Goal: Information Seeking & Learning: Learn about a topic

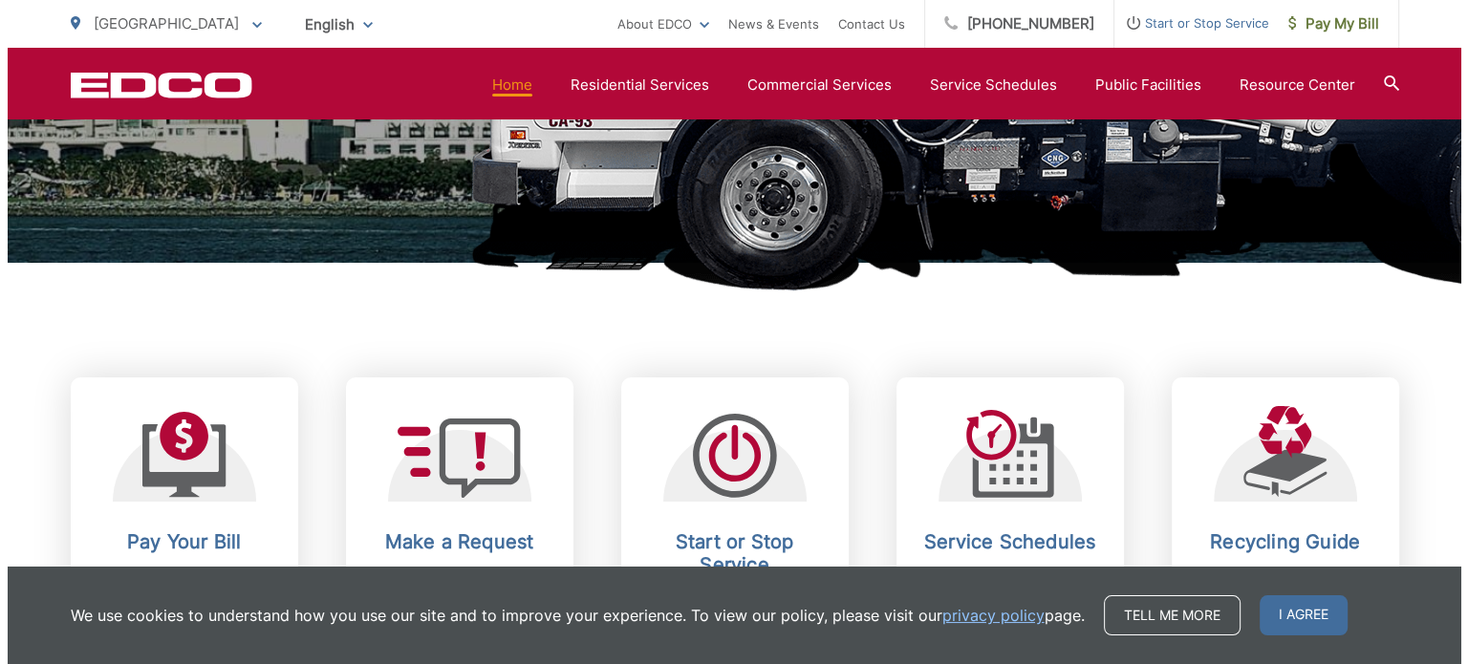
scroll to position [764, 0]
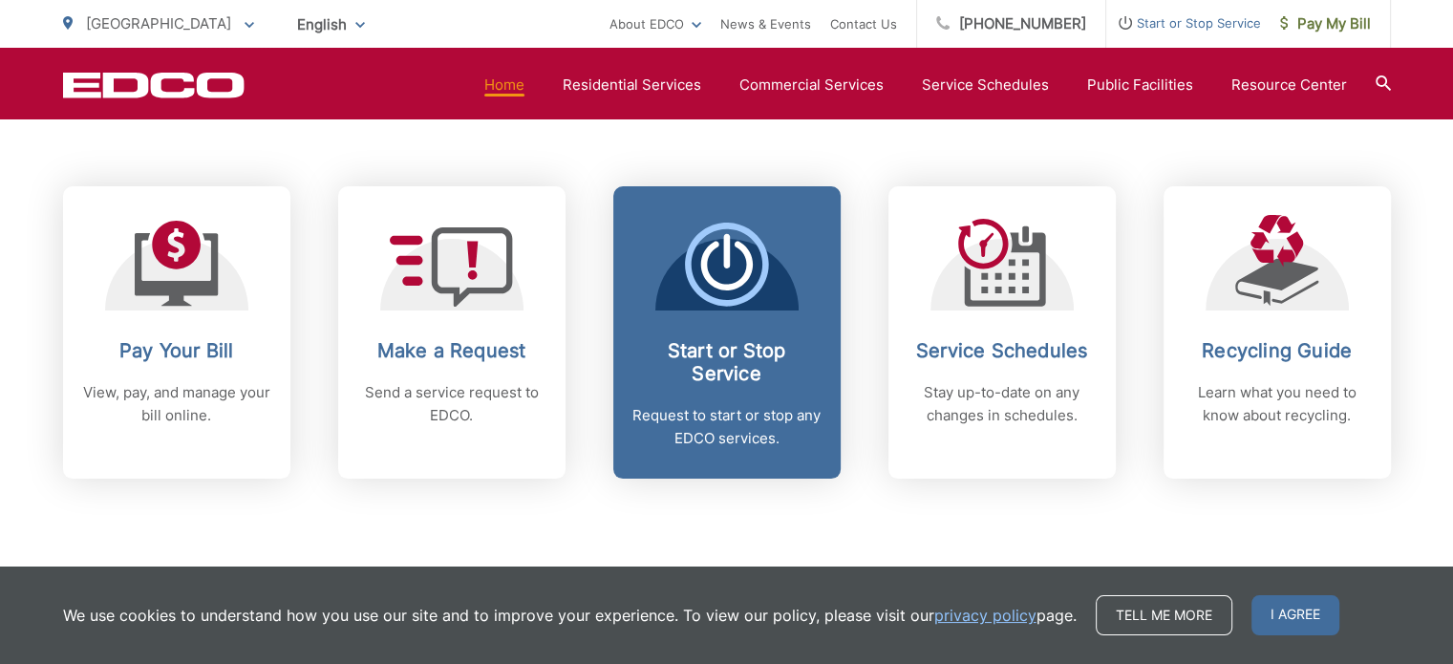
click at [707, 360] on h2 "Start or Stop Service" at bounding box center [727, 362] width 189 height 46
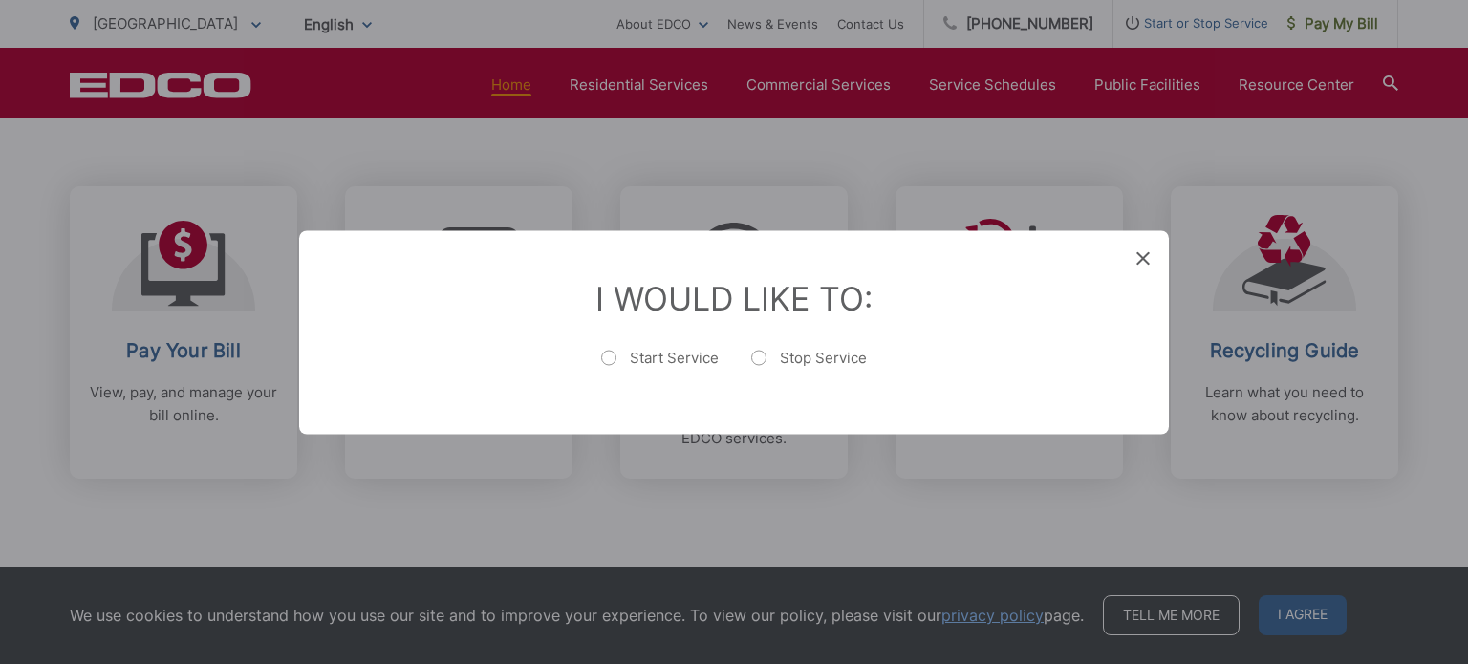
click at [696, 355] on label "Start Service" at bounding box center [660, 367] width 118 height 38
radio input "true"
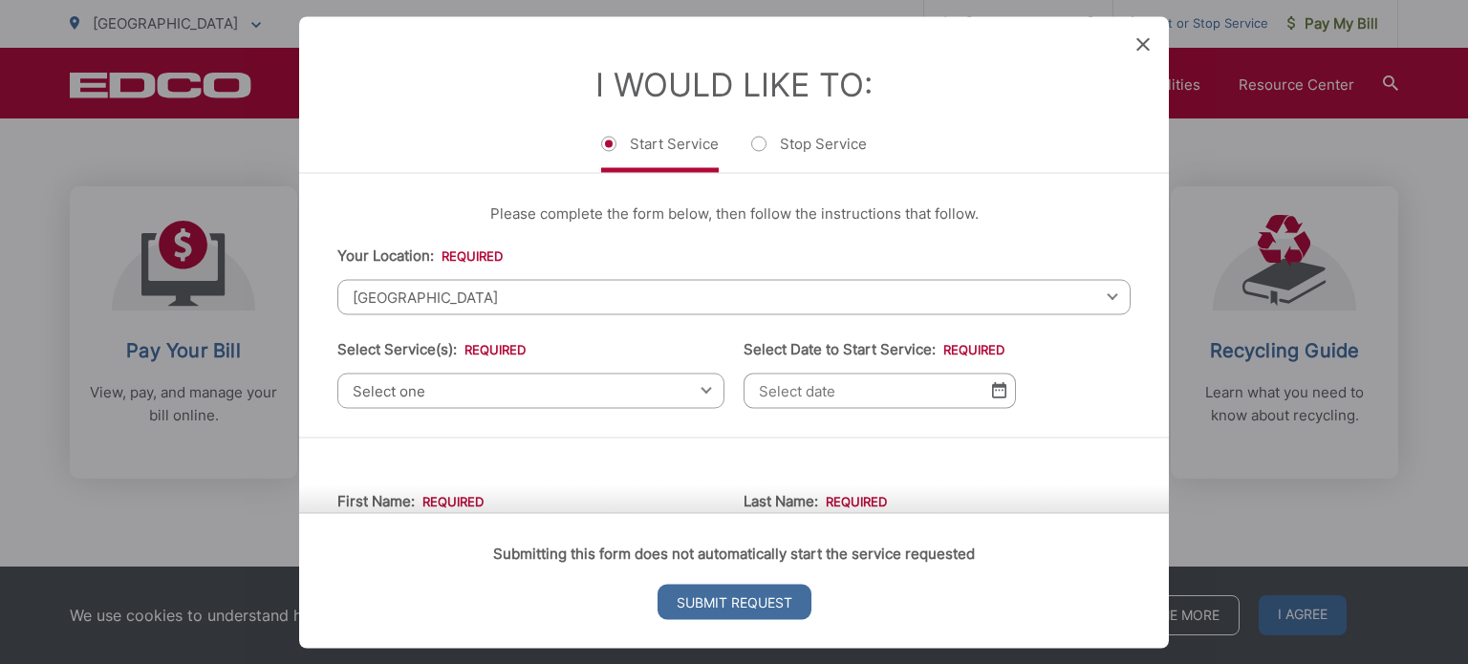
click at [573, 297] on span "[GEOGRAPHIC_DATA]" at bounding box center [733, 296] width 793 height 35
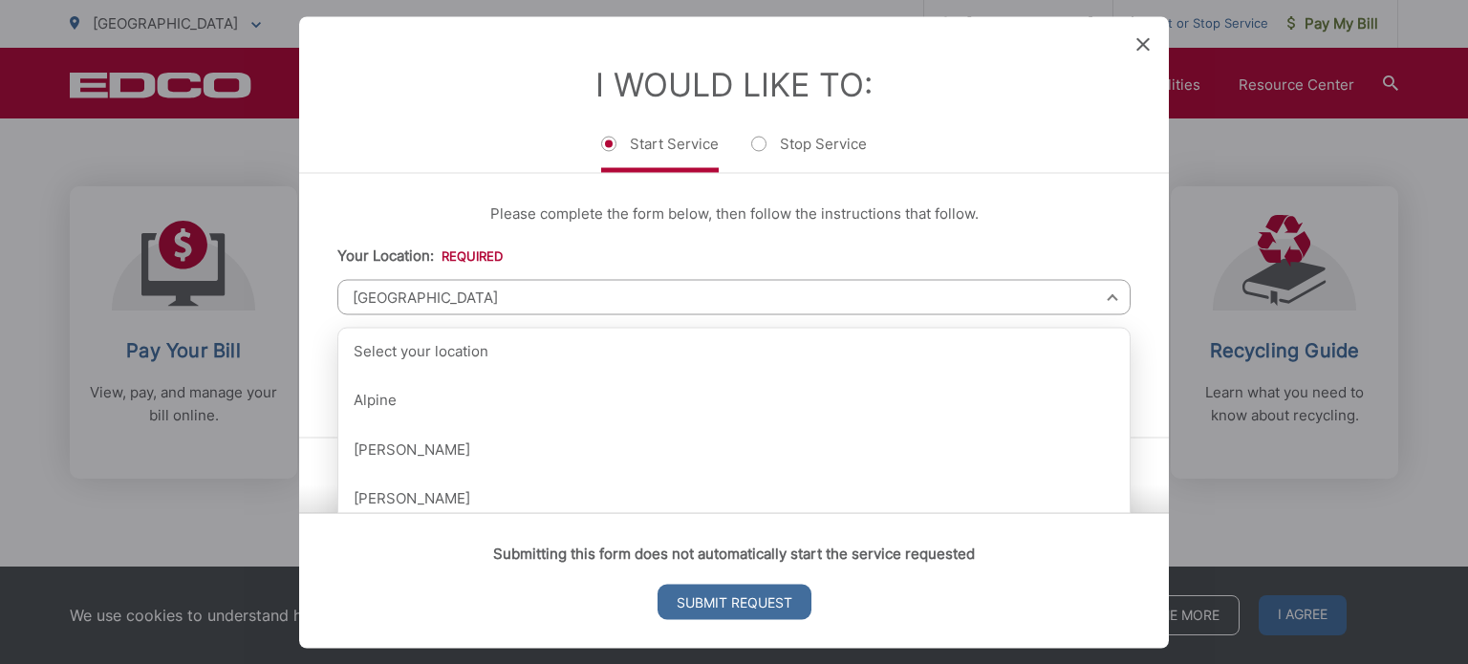
click at [441, 294] on span "[GEOGRAPHIC_DATA]" at bounding box center [733, 296] width 793 height 35
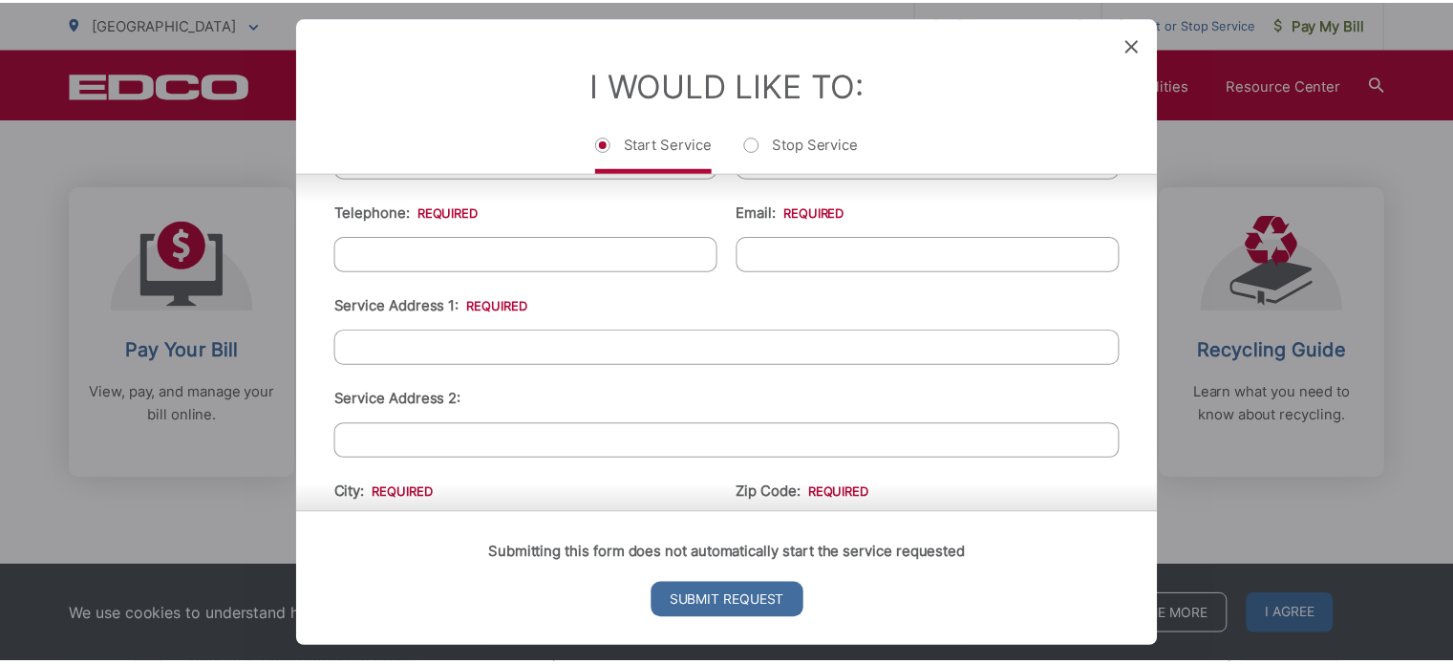
scroll to position [478, 0]
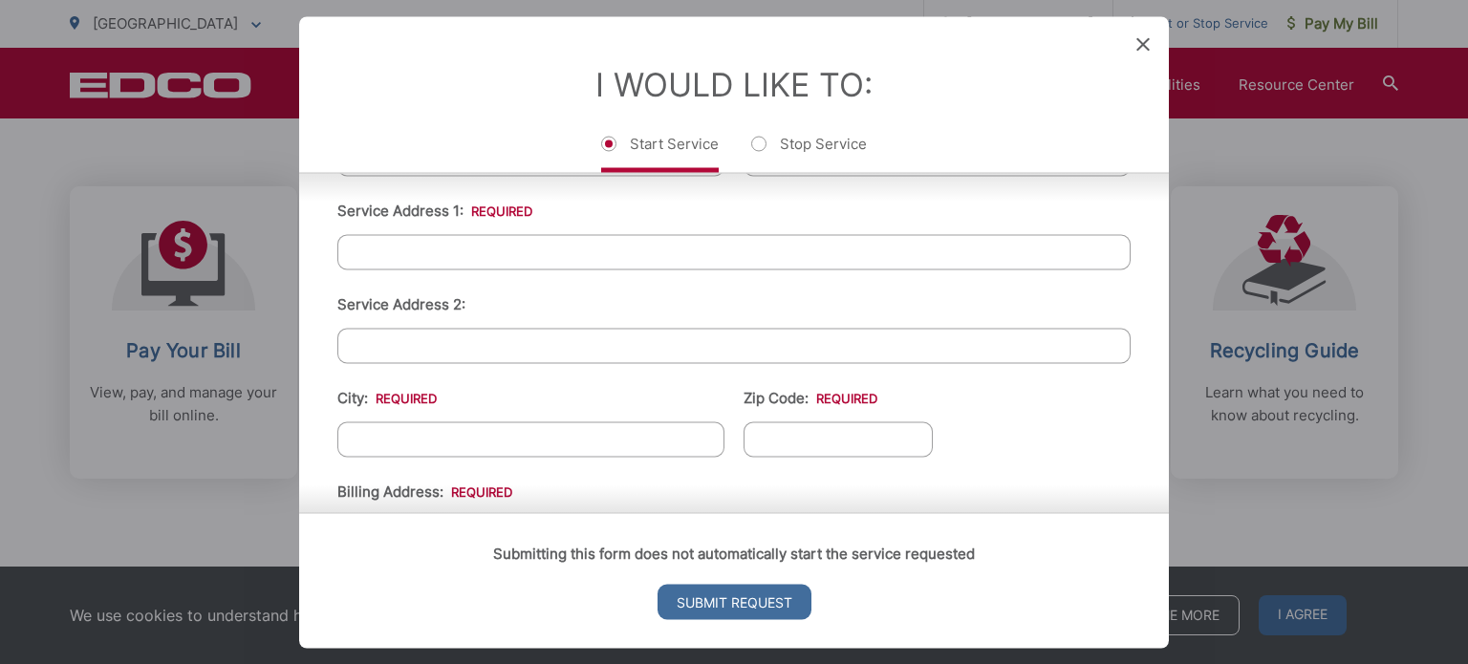
click at [1139, 40] on icon at bounding box center [1142, 43] width 13 height 13
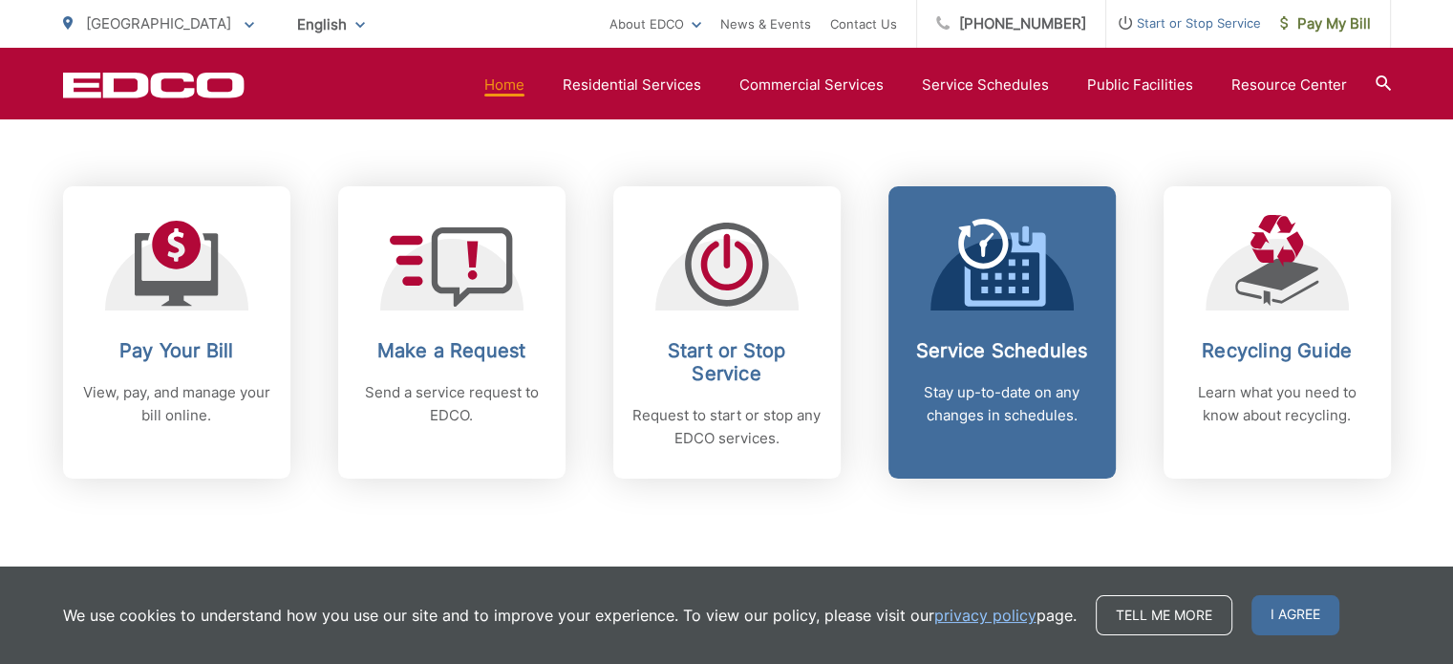
click at [1021, 406] on p "Stay up-to-date on any changes in schedules." at bounding box center [1002, 404] width 189 height 46
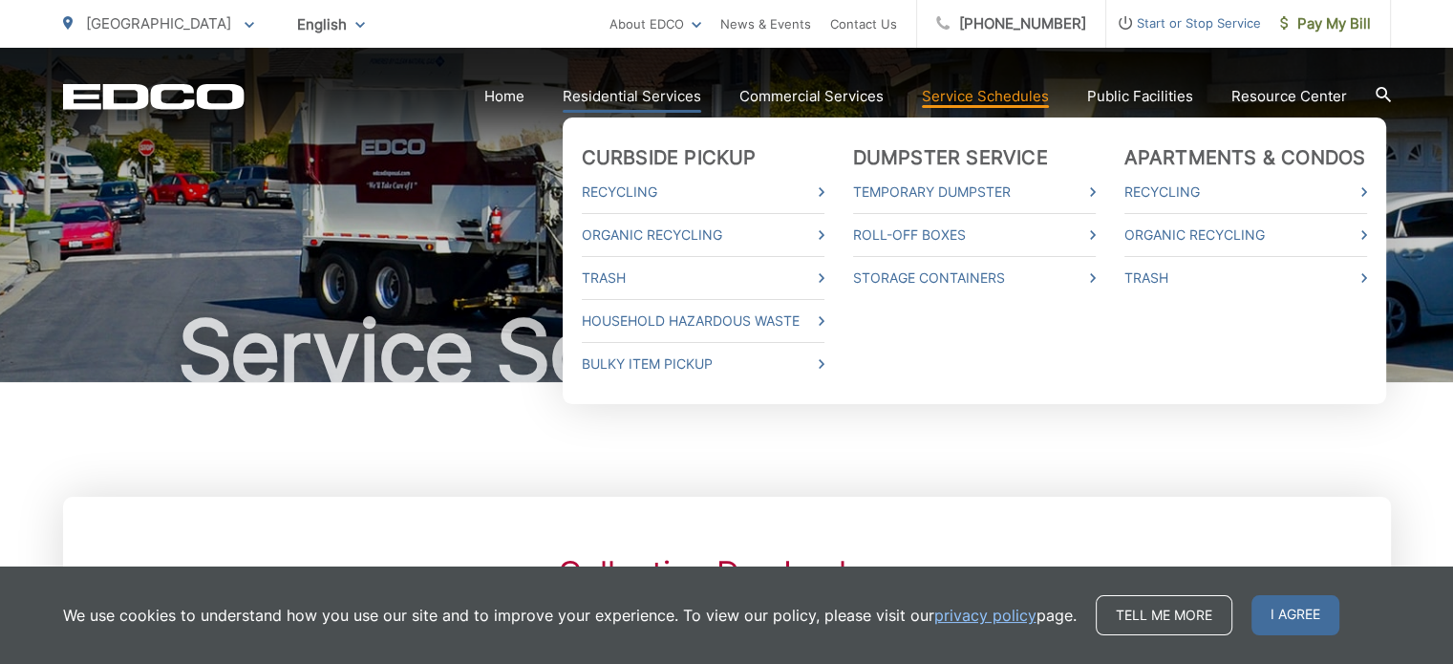
click at [612, 98] on link "Residential Services" at bounding box center [632, 96] width 139 height 23
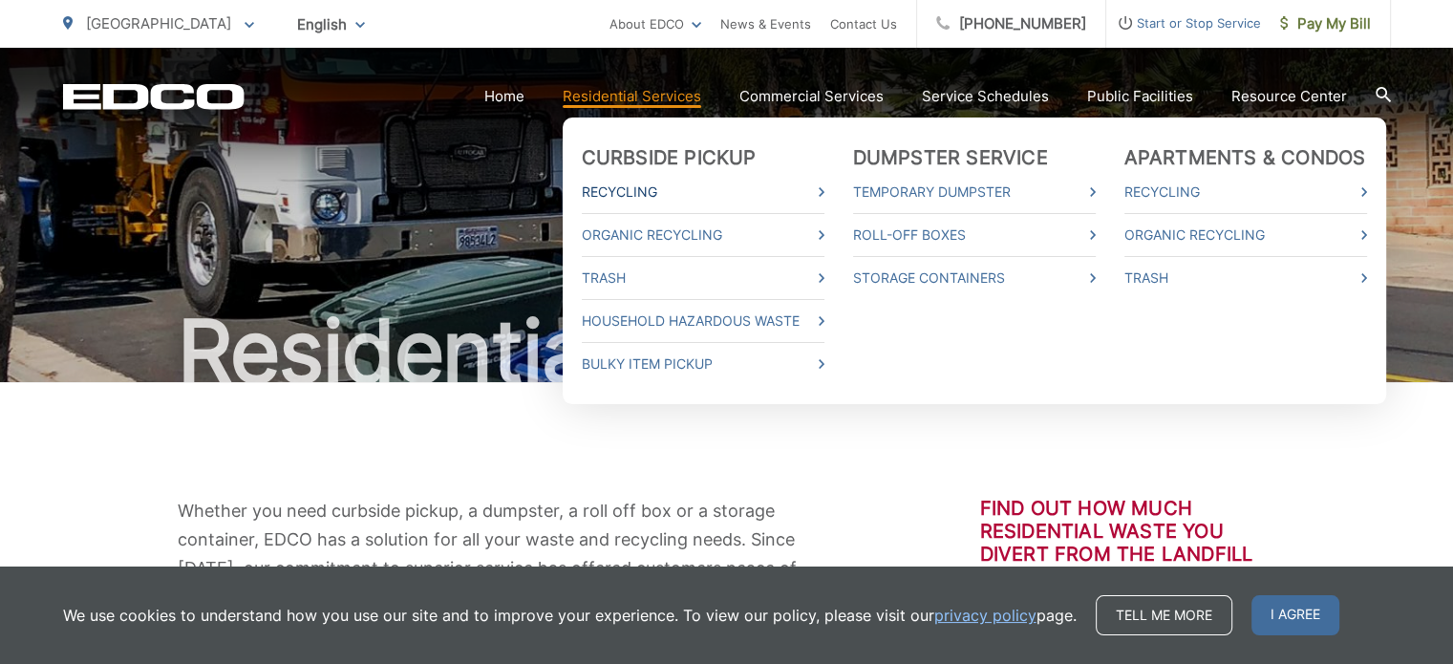
click at [643, 190] on link "Recycling" at bounding box center [703, 192] width 243 height 23
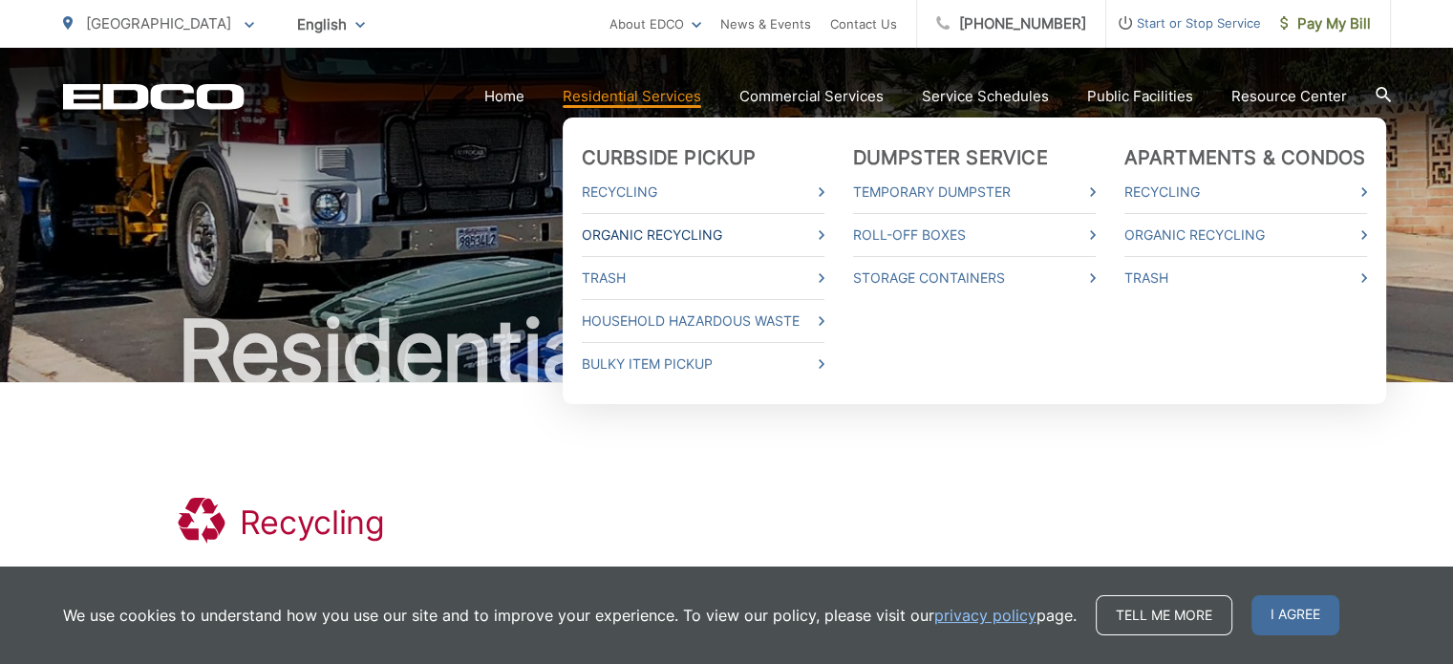
click at [625, 232] on link "Organic Recycling" at bounding box center [703, 235] width 243 height 23
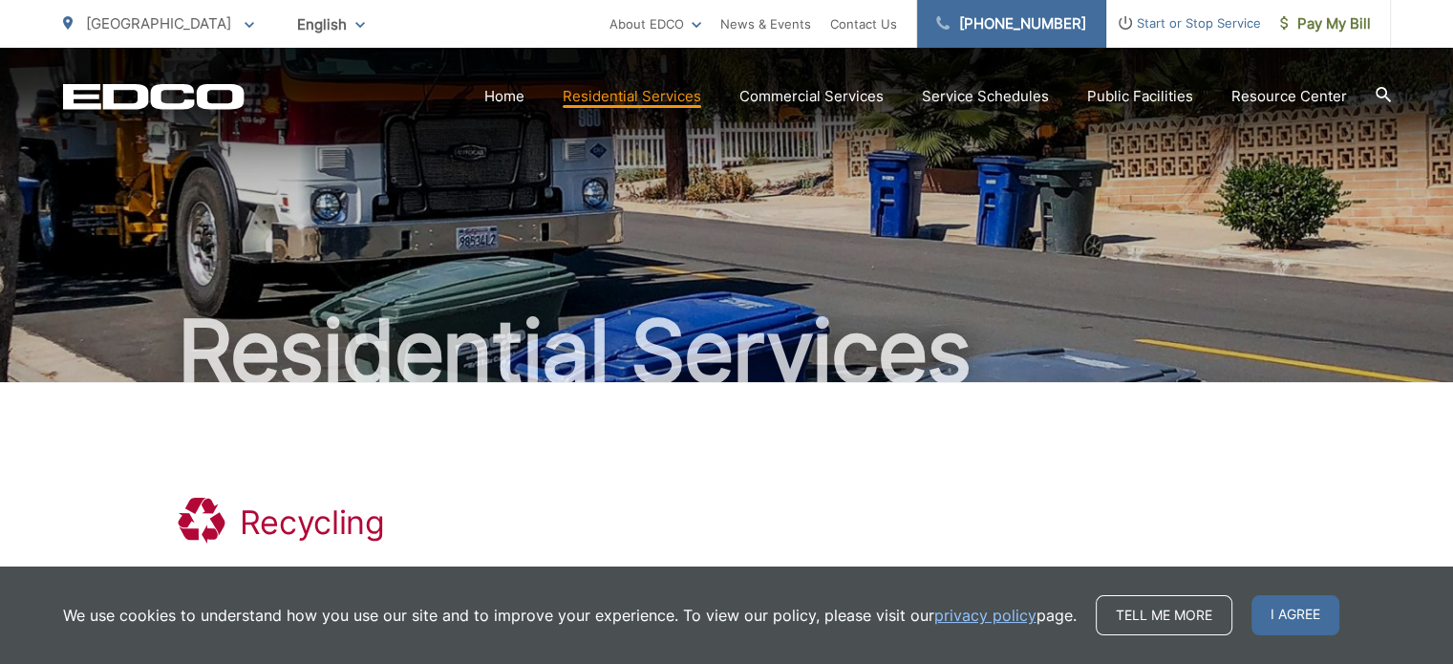
click at [1085, 17] on link "[PHONE_NUMBER]" at bounding box center [1011, 24] width 189 height 48
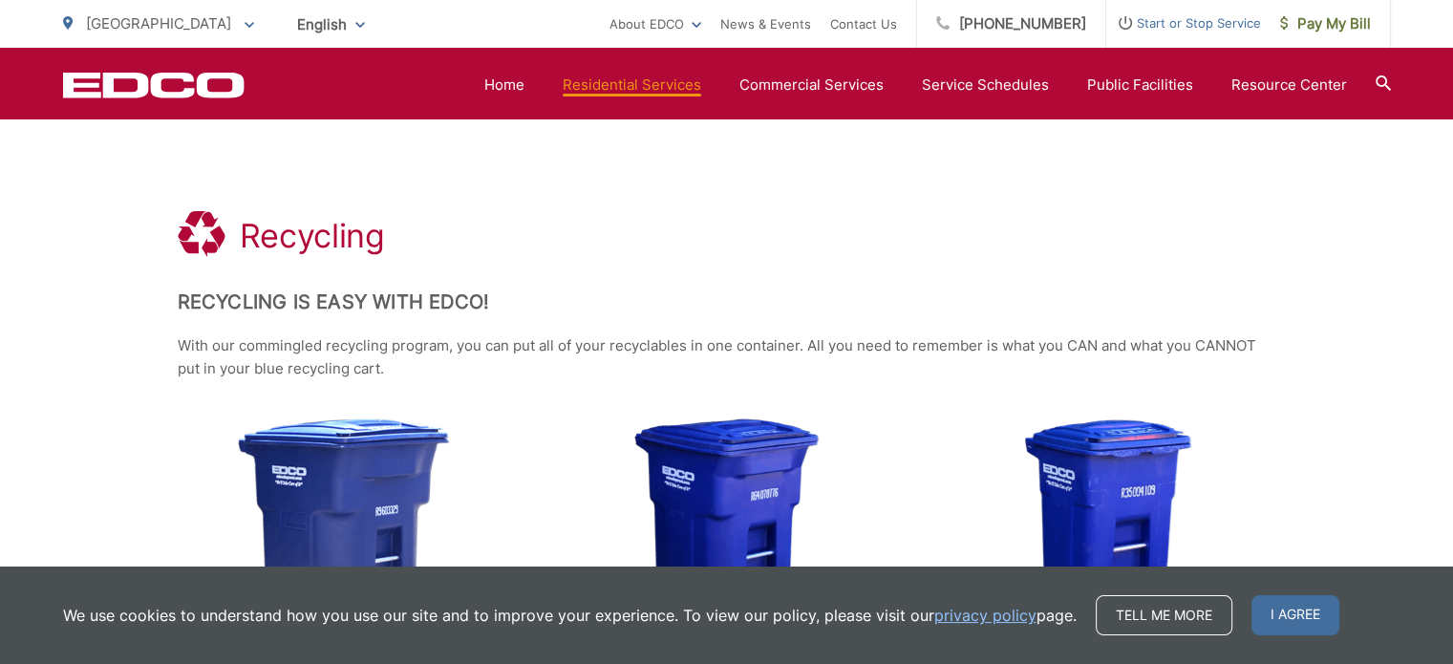
scroll to position [191, 0]
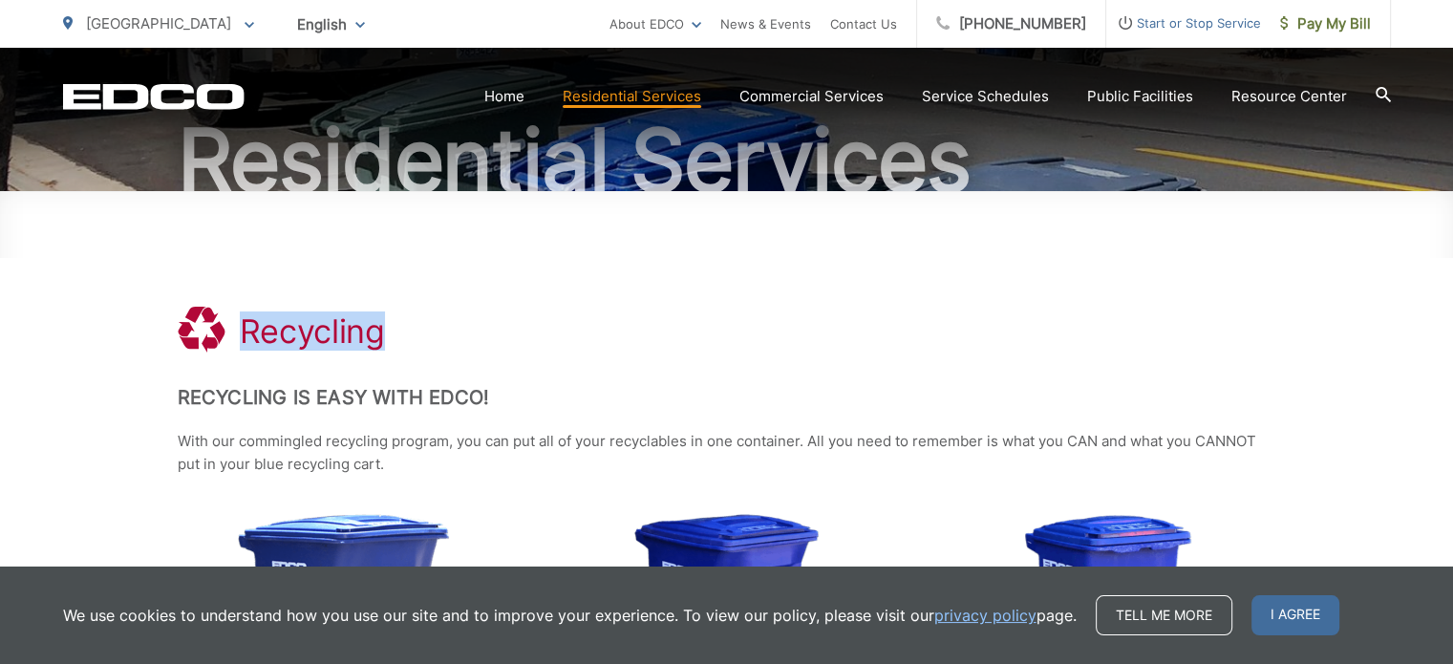
drag, startPoint x: 247, startPoint y: 335, endPoint x: 379, endPoint y: 317, distance: 134.1
click at [379, 317] on h1 "Recycling" at bounding box center [312, 331] width 145 height 38
copy h1 "Recycling"
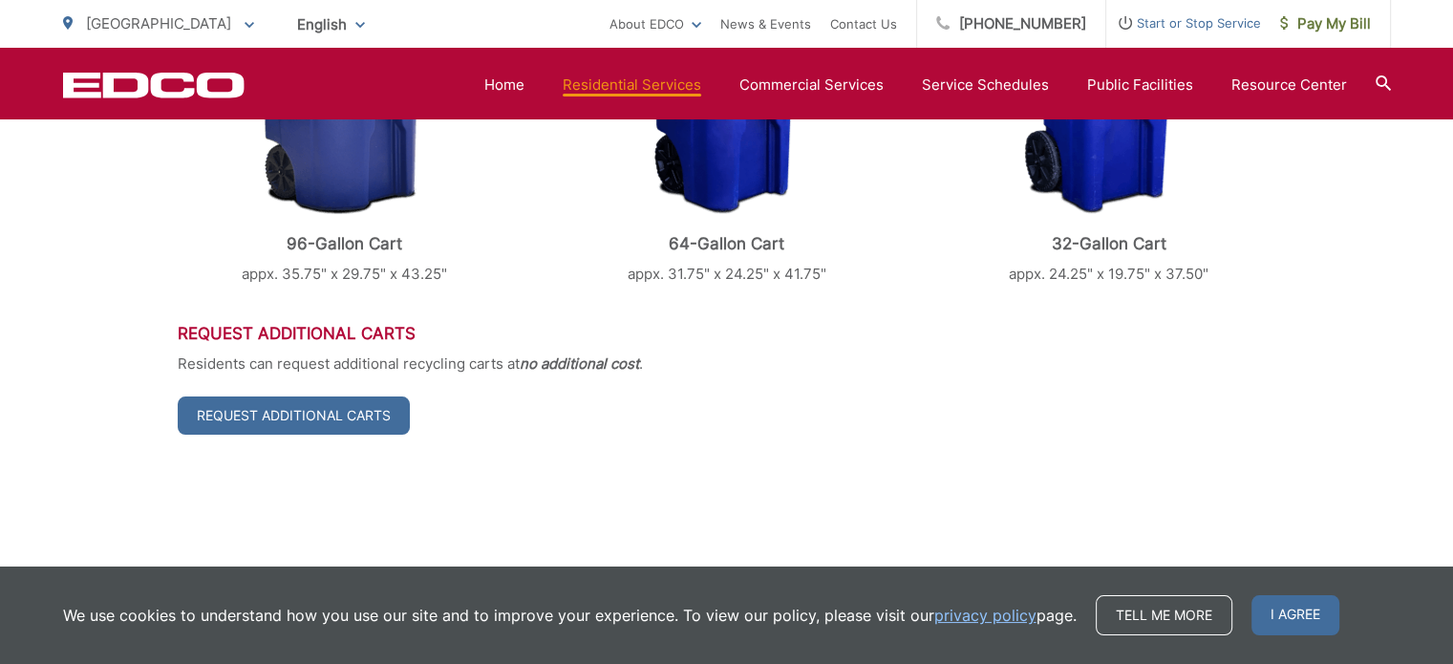
scroll to position [0, 0]
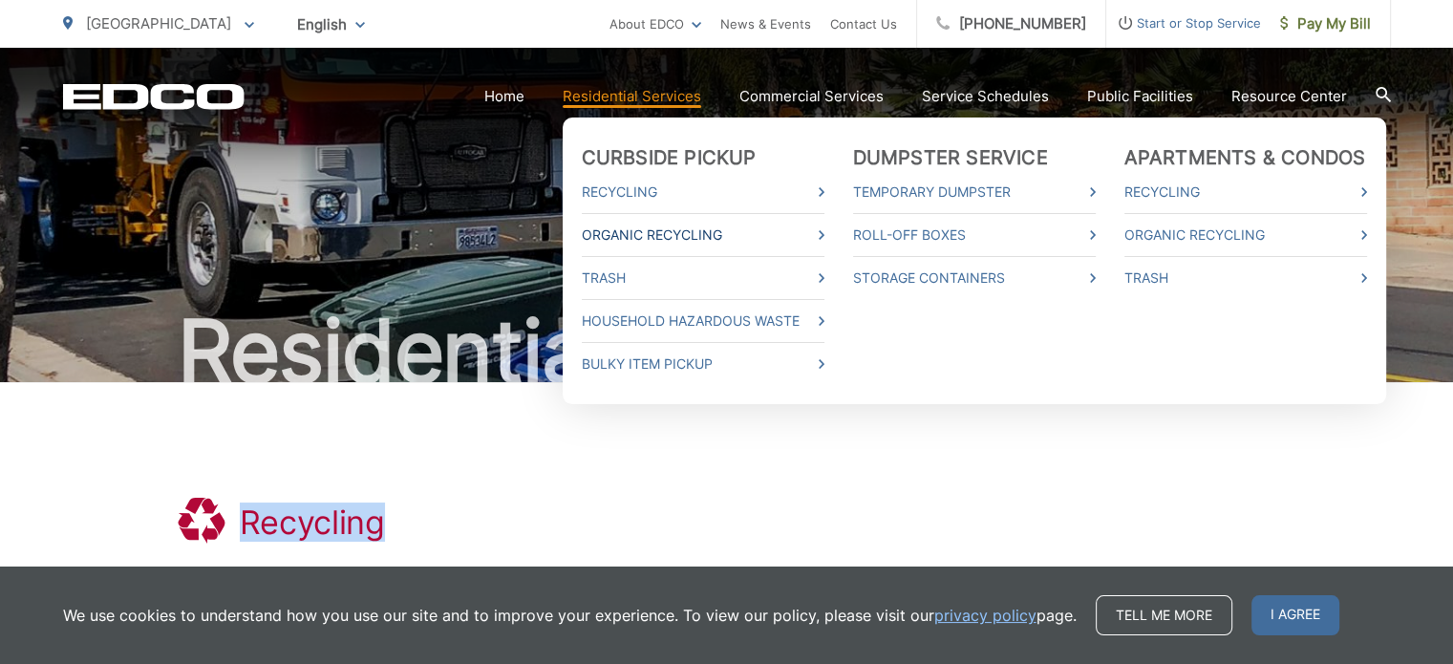
click at [628, 232] on link "Organic Recycling" at bounding box center [703, 235] width 243 height 23
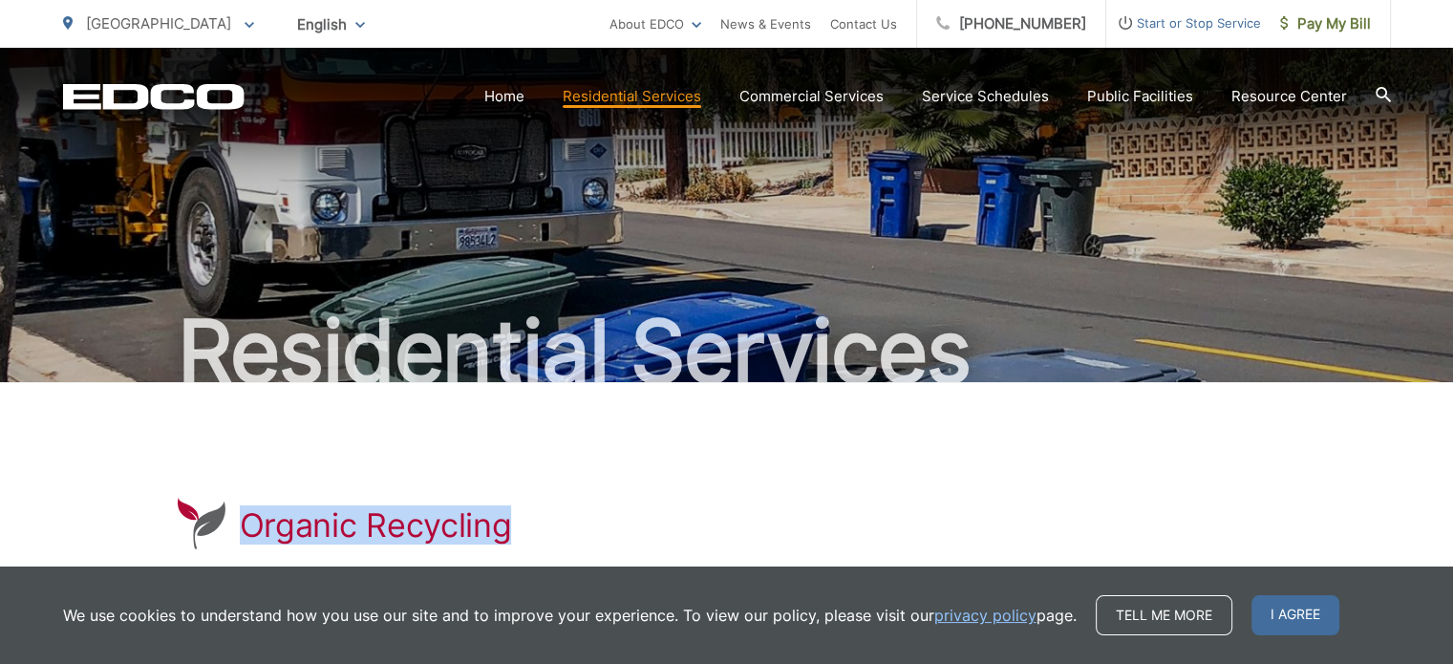
drag, startPoint x: 516, startPoint y: 527, endPoint x: 245, endPoint y: 528, distance: 271.4
click at [245, 528] on div "Organic Recycling" at bounding box center [727, 525] width 1099 height 56
copy h1 "Organic Recycling"
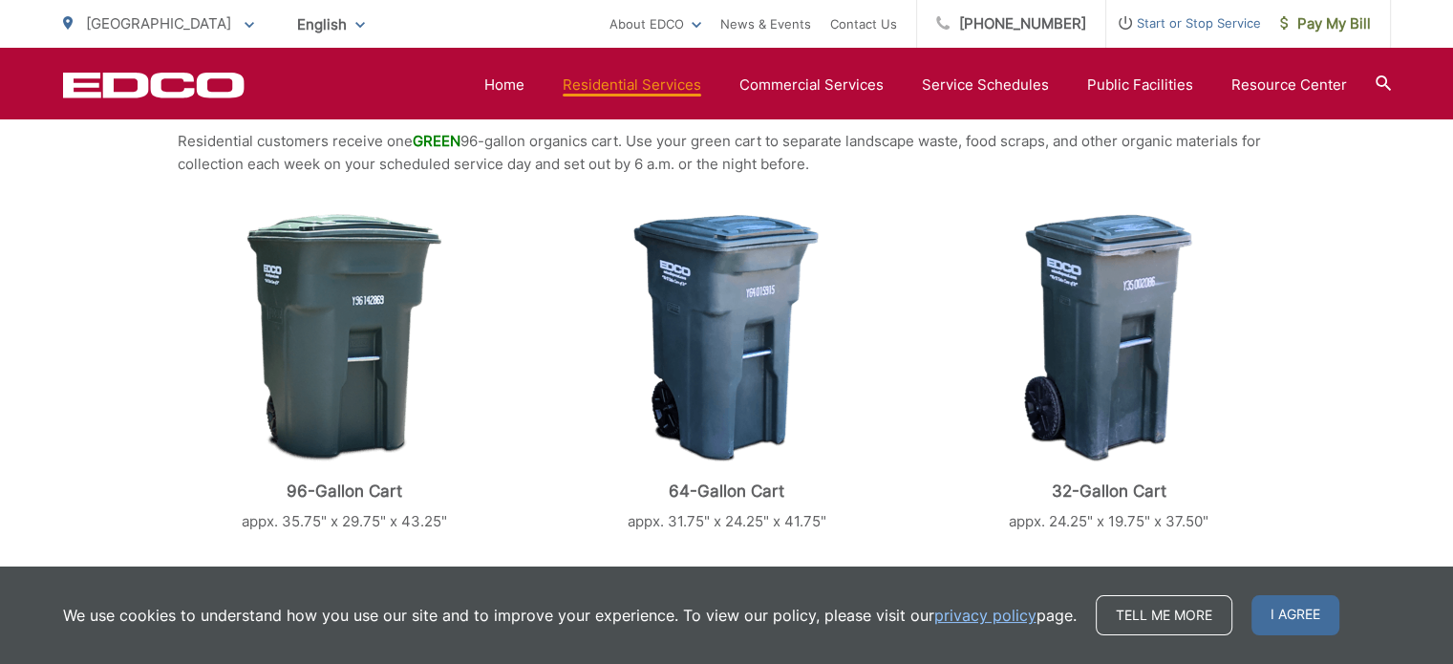
scroll to position [669, 0]
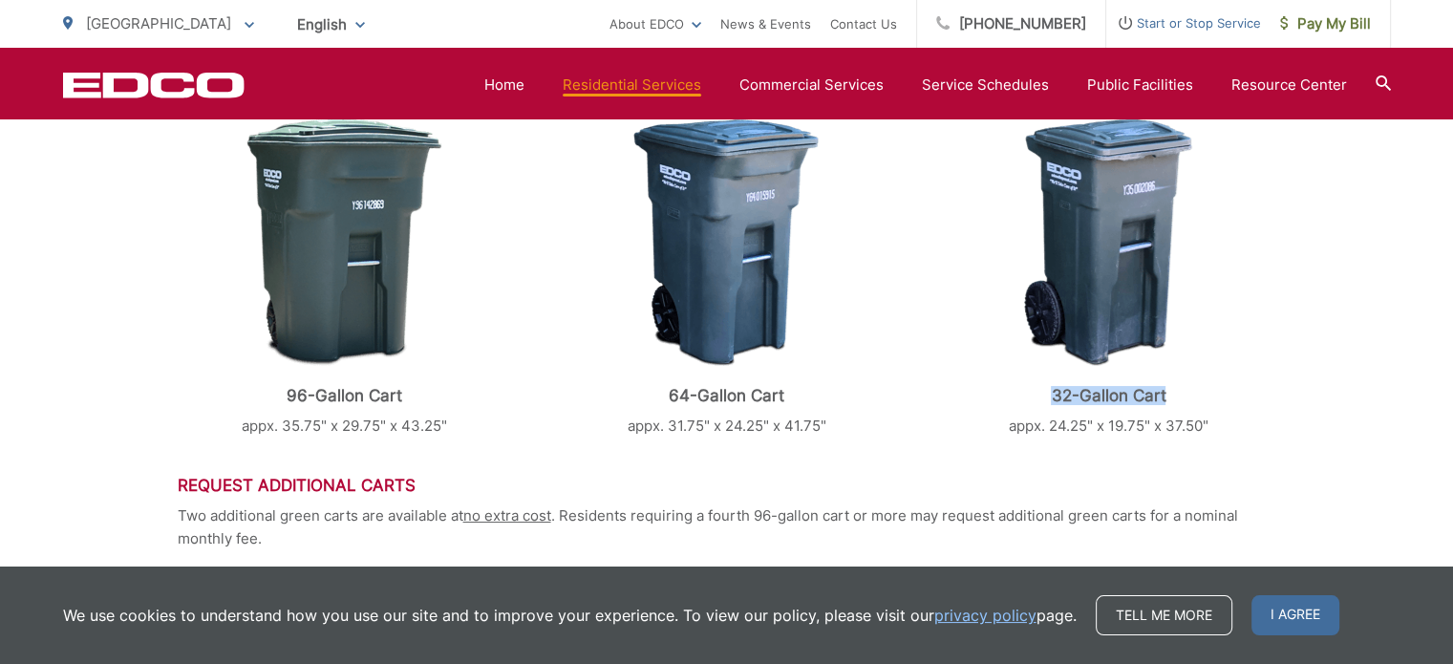
drag, startPoint x: 1055, startPoint y: 385, endPoint x: 1173, endPoint y: 386, distance: 118.5
click at [1173, 386] on p "32-Gallon Cart" at bounding box center [1108, 395] width 334 height 19
copy p "32-Gallon Cart"
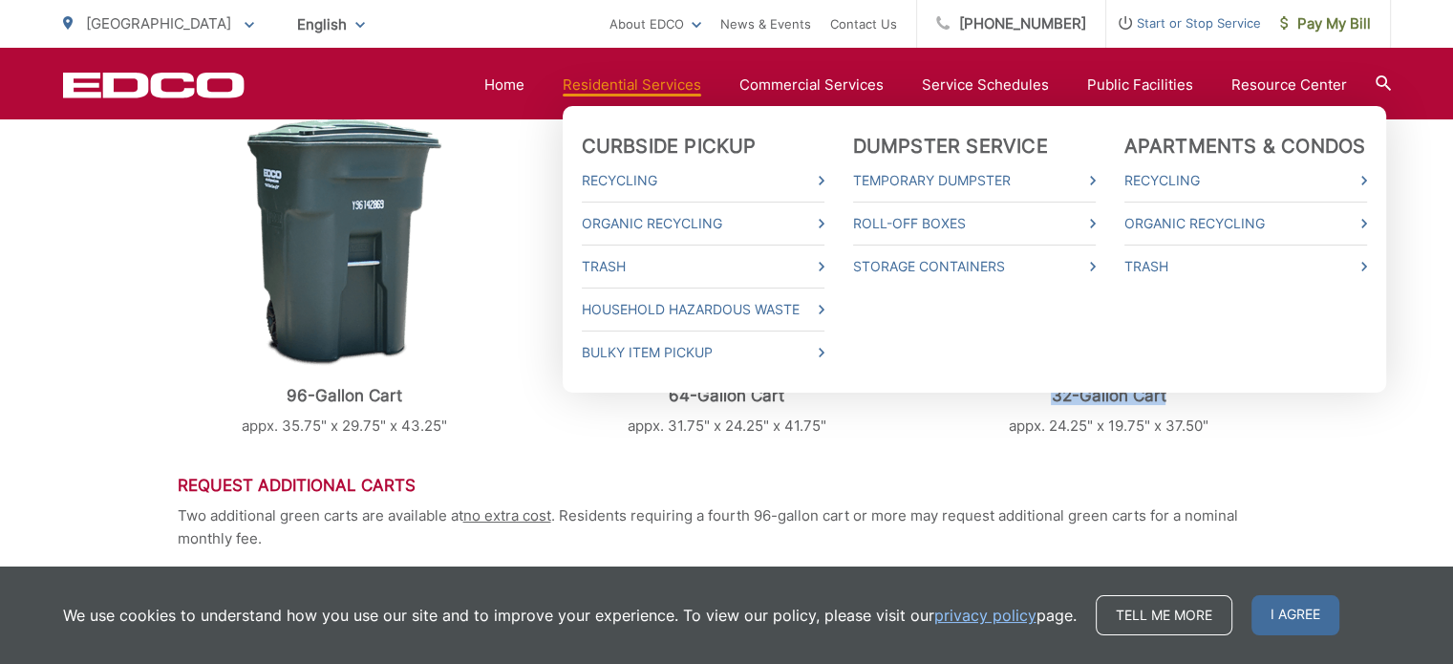
click at [637, 87] on link "Residential Services" at bounding box center [632, 85] width 139 height 23
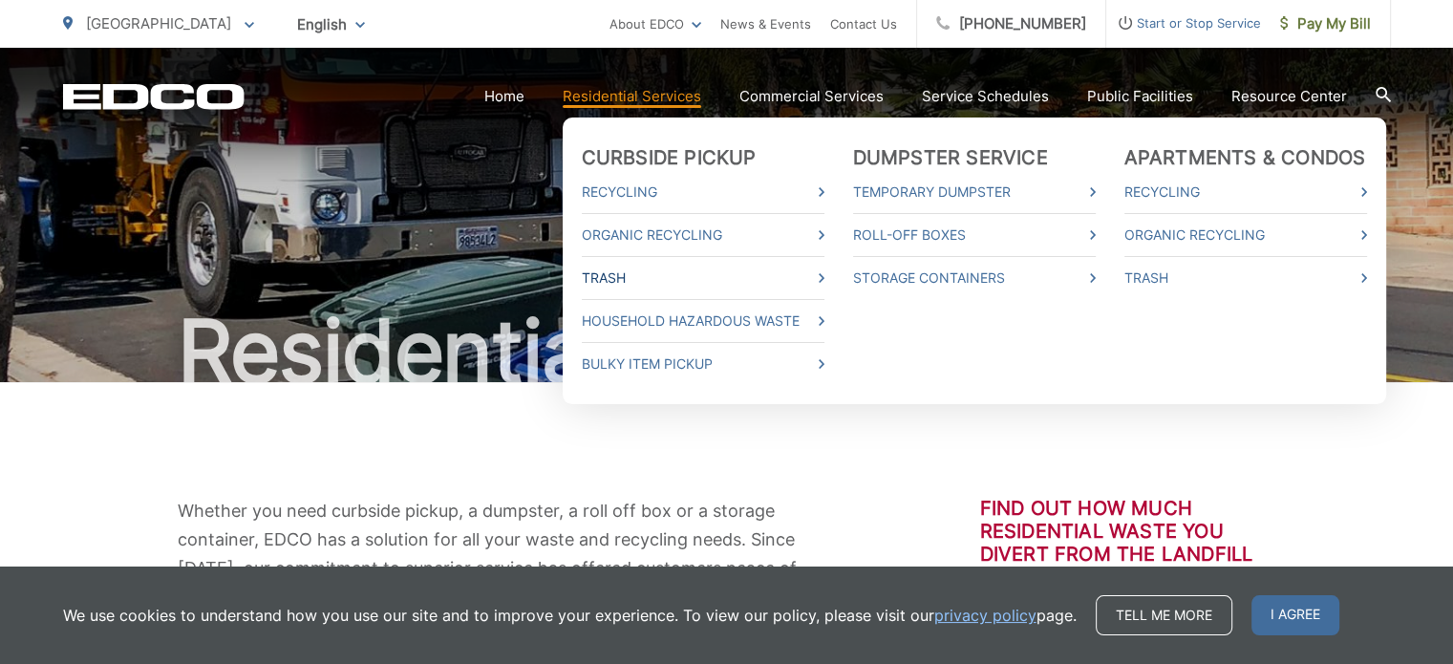
click at [604, 271] on link "Trash" at bounding box center [703, 278] width 243 height 23
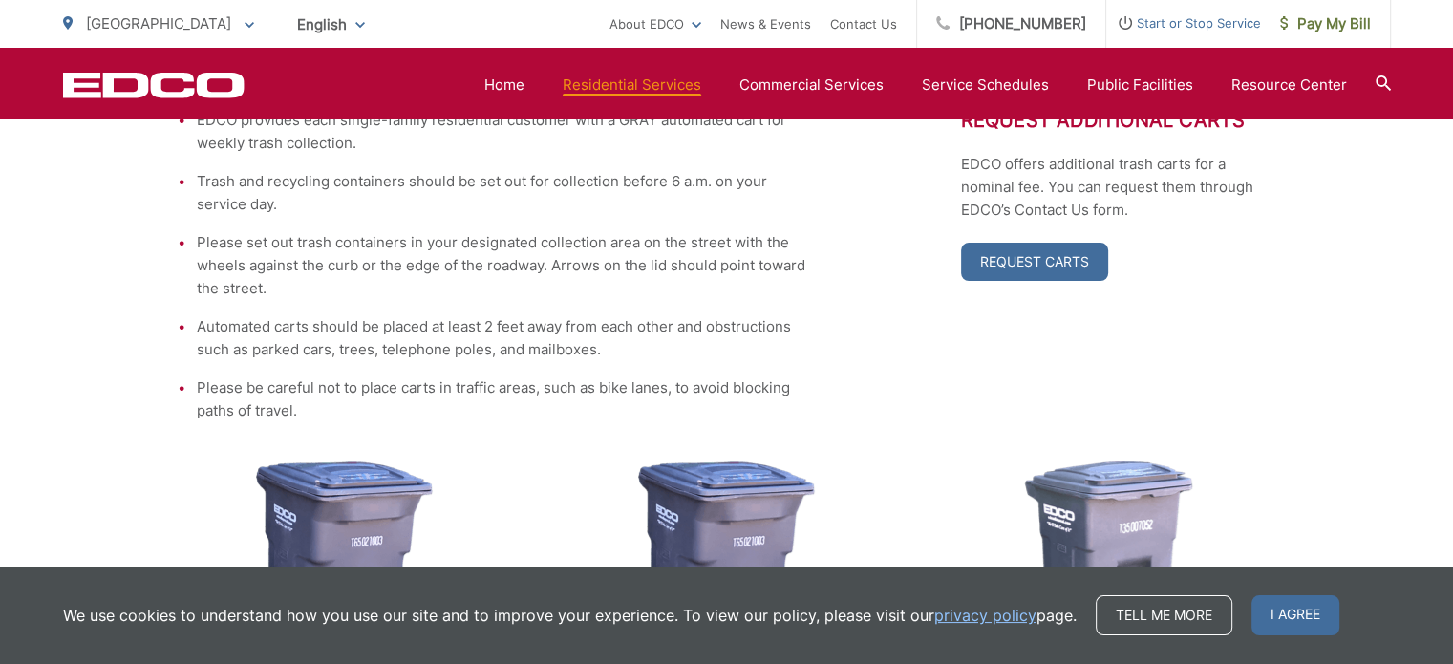
scroll to position [382, 0]
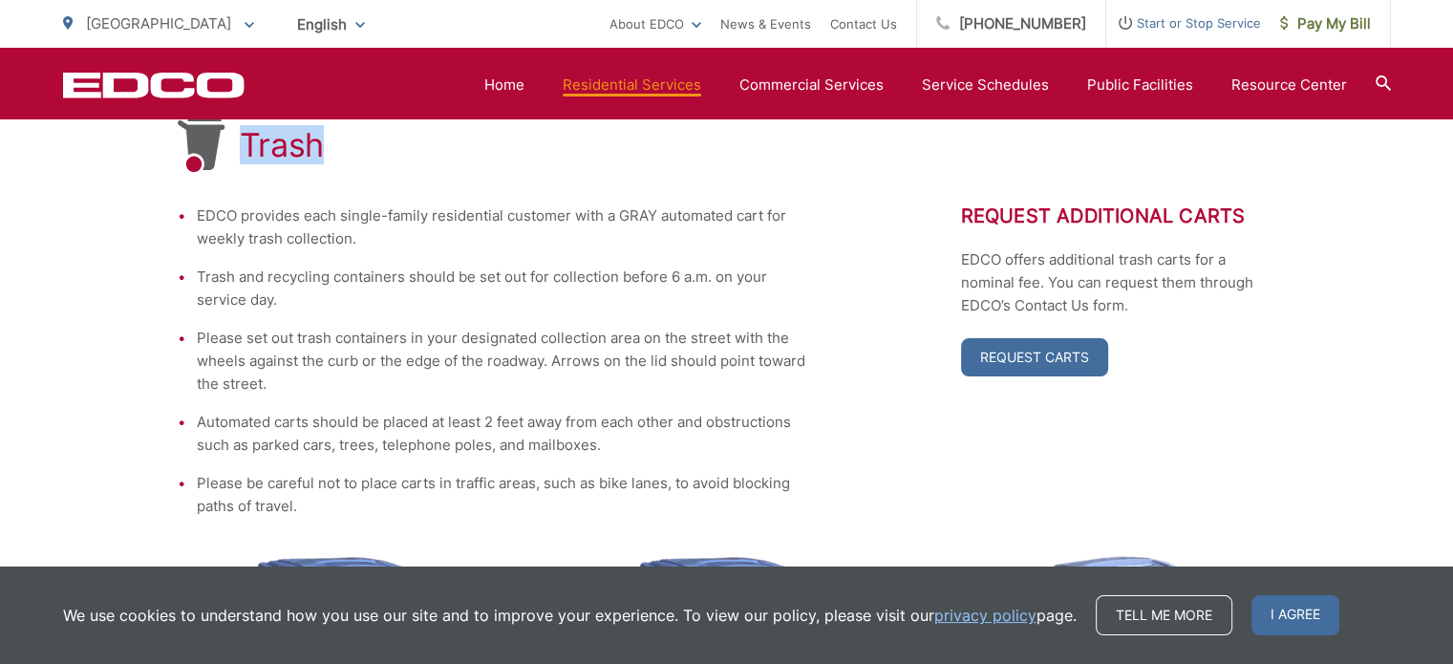
drag, startPoint x: 333, startPoint y: 153, endPoint x: 246, endPoint y: 156, distance: 88.0
click at [246, 156] on div "Trash" at bounding box center [727, 145] width 1099 height 61
copy h1 "Trash"
click at [671, 240] on li "EDCO provides each single-family residential customer with a GRAY automated car…" at bounding box center [503, 227] width 612 height 46
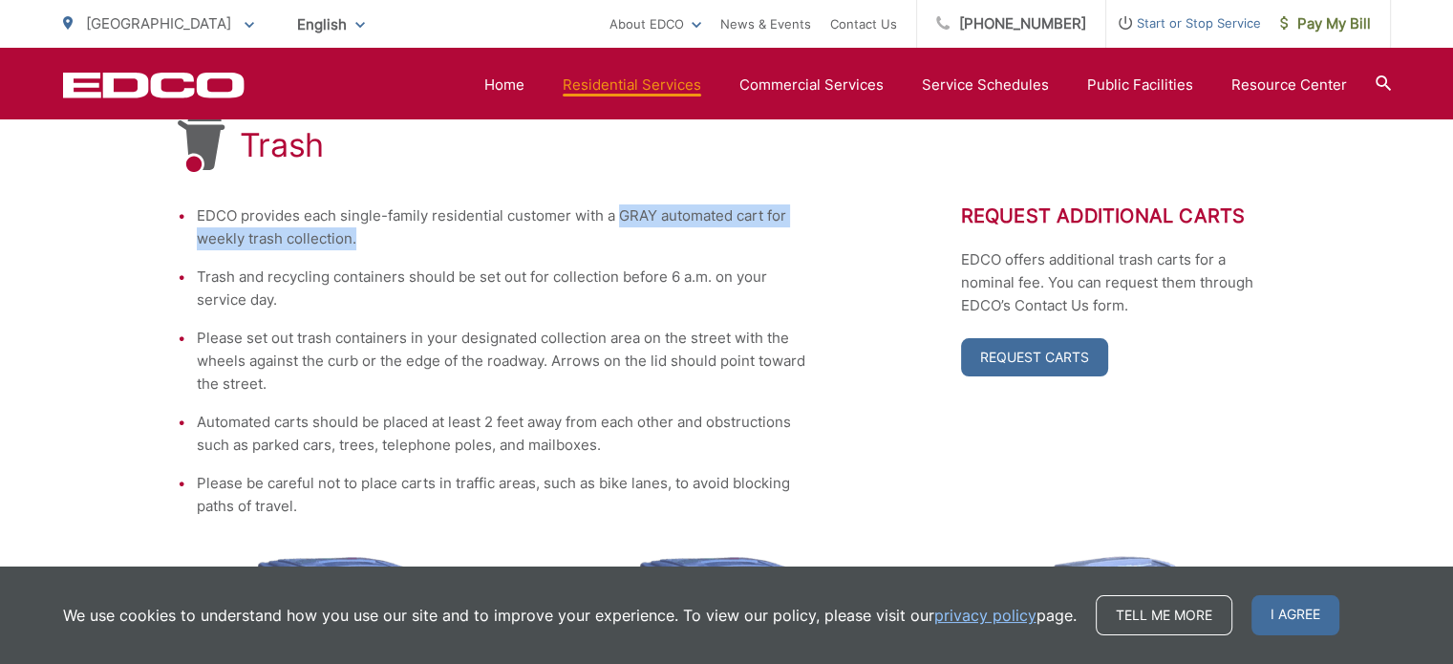
drag, startPoint x: 617, startPoint y: 215, endPoint x: 631, endPoint y: 230, distance: 20.3
click at [631, 230] on li "EDCO provides each single-family residential customer with a GRAY automated car…" at bounding box center [503, 227] width 612 height 46
copy li "GRAY automated cart for weekly trash collection."
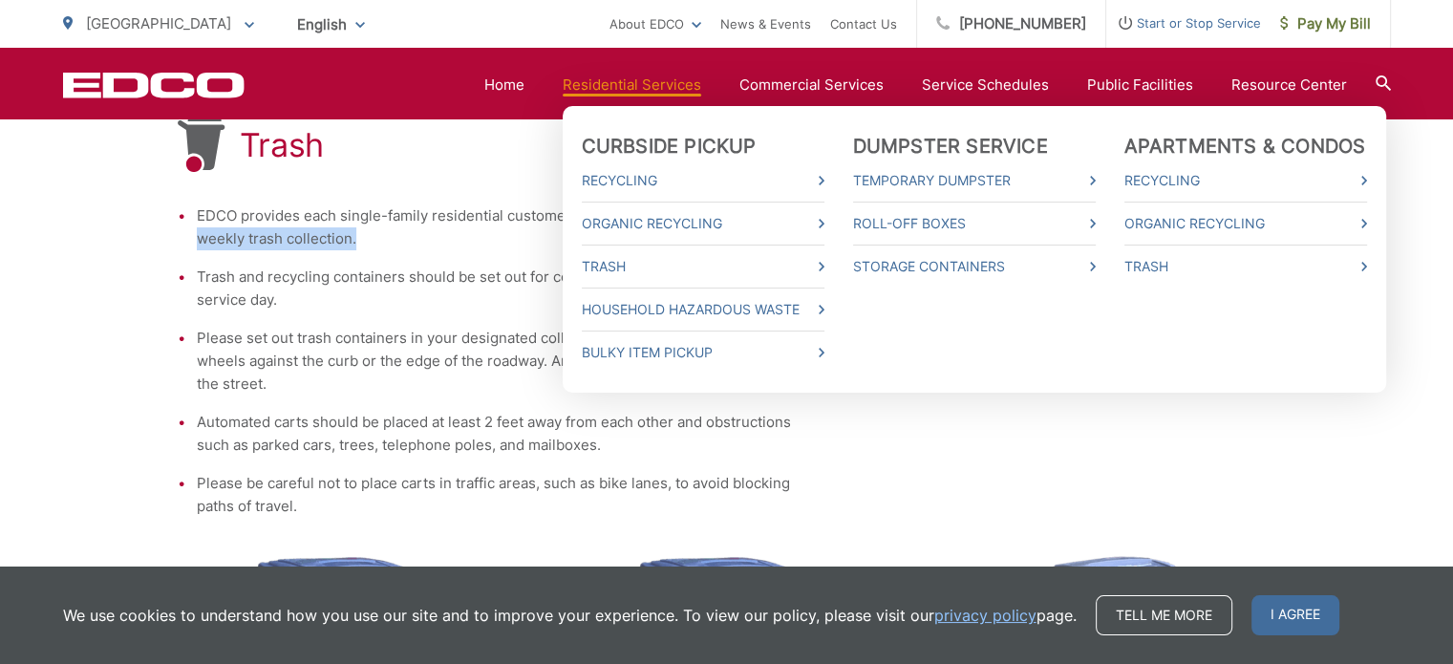
click at [652, 95] on link "Residential Services" at bounding box center [632, 85] width 139 height 23
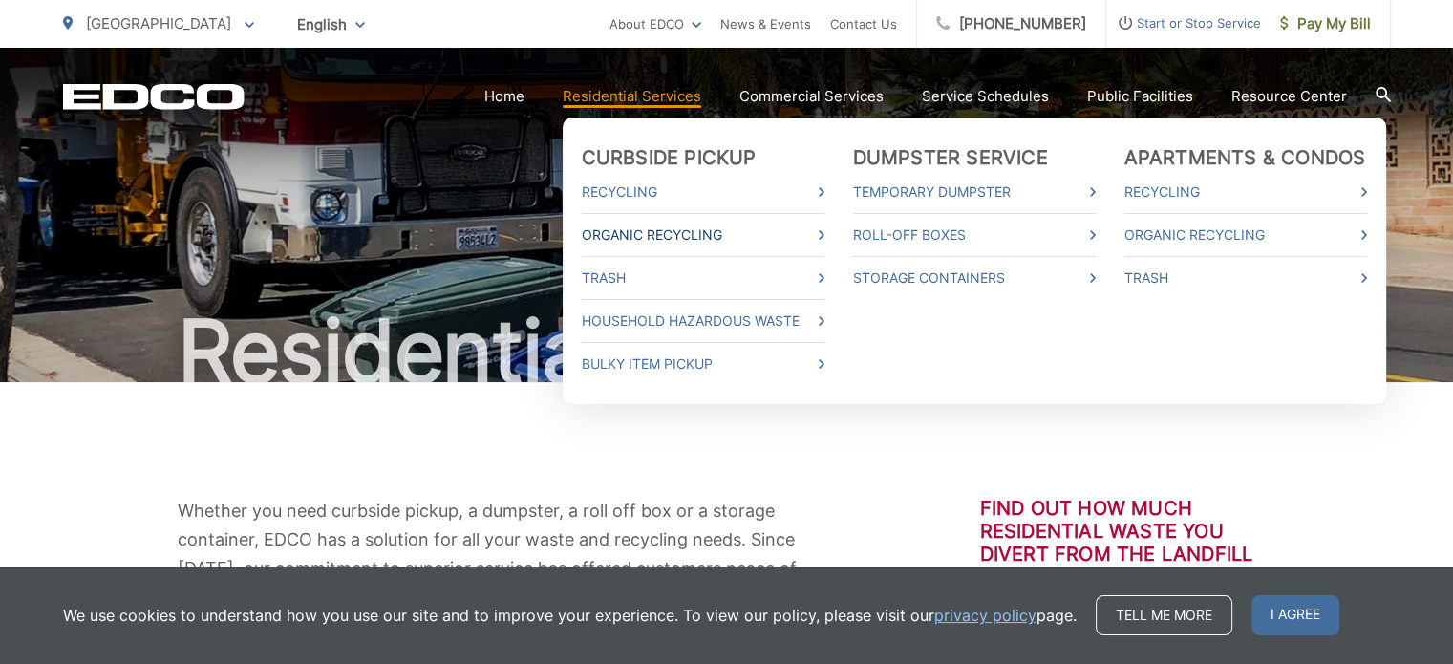
click at [623, 232] on link "Organic Recycling" at bounding box center [703, 235] width 243 height 23
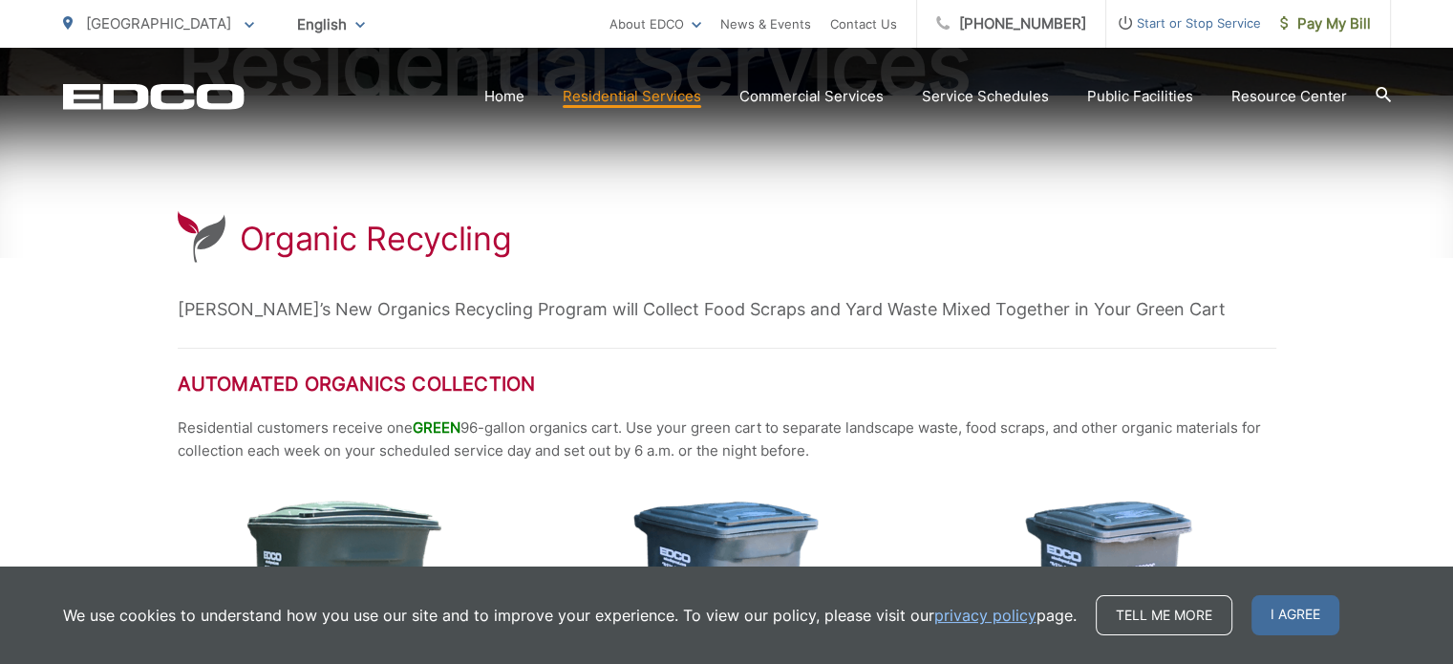
scroll to position [382, 0]
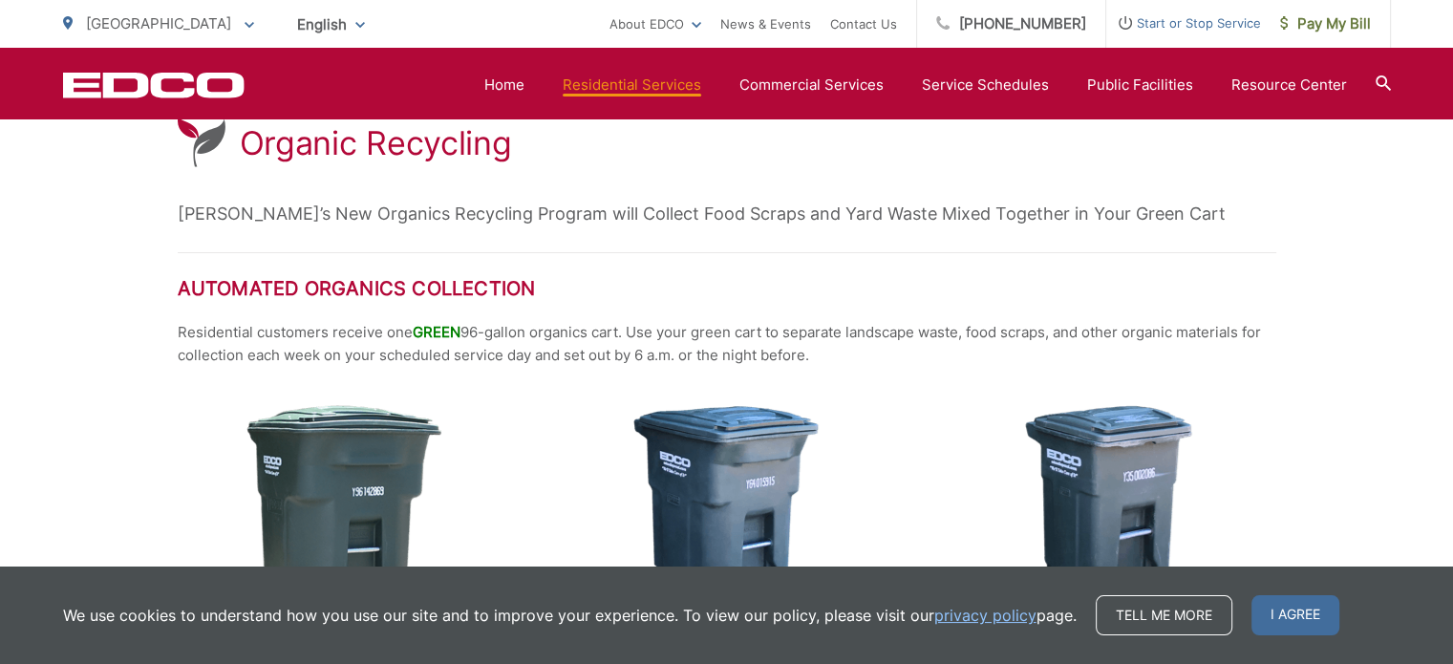
click at [615, 286] on h2 "Automated Organics Collection" at bounding box center [727, 288] width 1099 height 23
click at [420, 332] on span "GREEN" at bounding box center [437, 332] width 48 height 18
drag, startPoint x: 699, startPoint y: 333, endPoint x: 766, endPoint y: 336, distance: 66.9
click at [766, 336] on p "Residential customers receive one GREEN 96-gallon organics cart. Use your green…" at bounding box center [727, 344] width 1099 height 46
copy p "green cart"
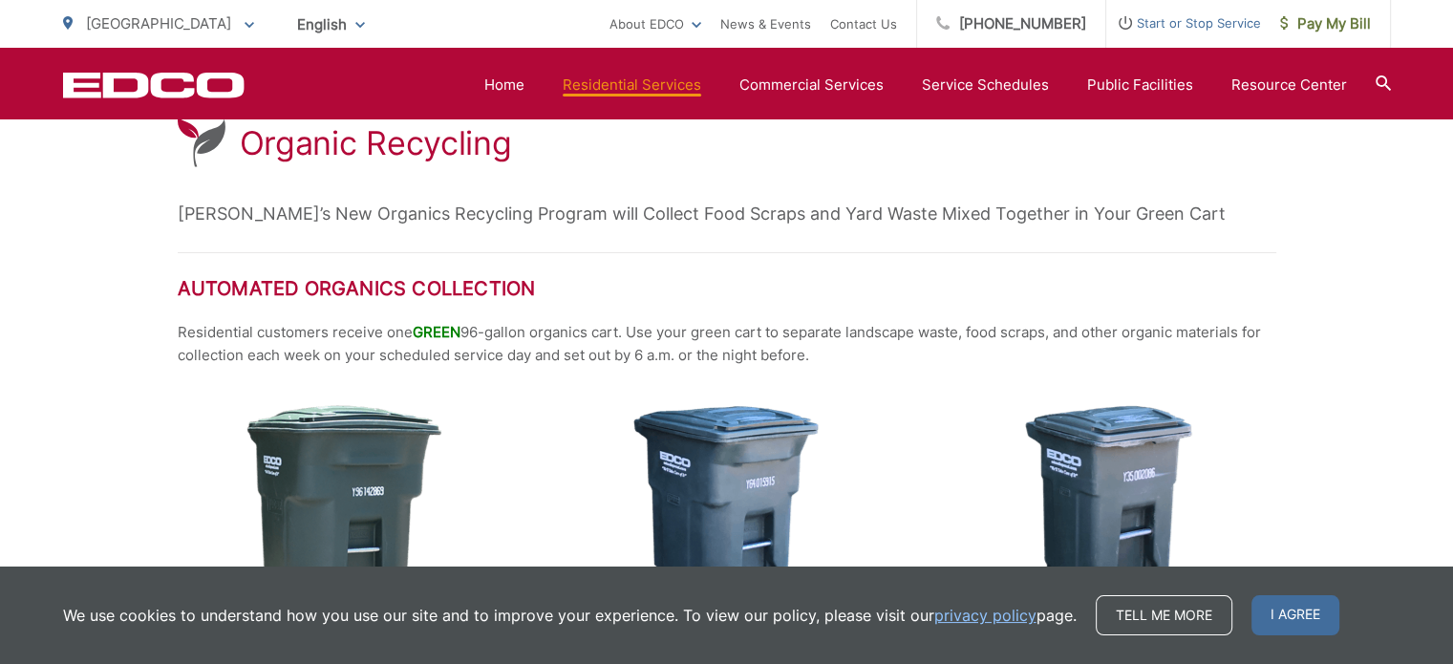
drag, startPoint x: 181, startPoint y: 332, endPoint x: 827, endPoint y: 355, distance: 646.4
click at [827, 355] on p "Residential customers receive one GREEN 96-gallon organics cart. Use your green…" at bounding box center [727, 344] width 1099 height 46
copy p "Residential customers receive one GREEN 96-gallon organics cart. Use your green…"
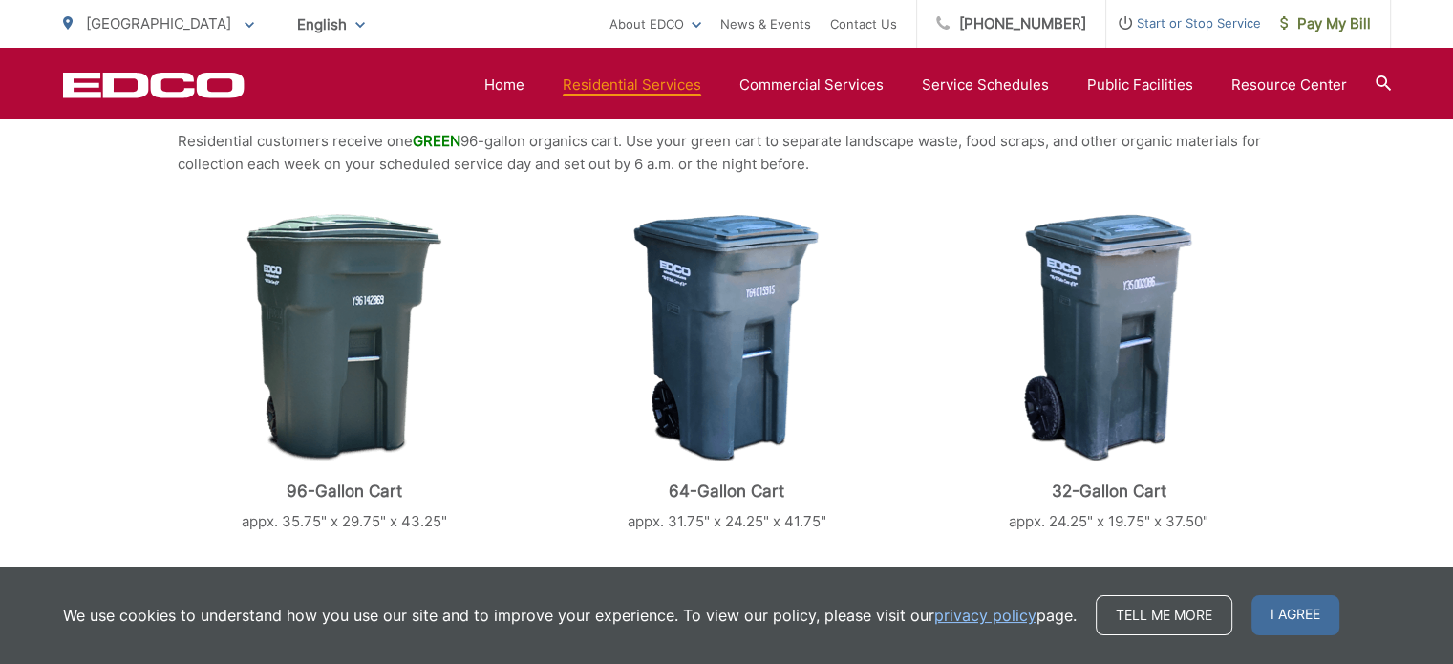
scroll to position [96, 0]
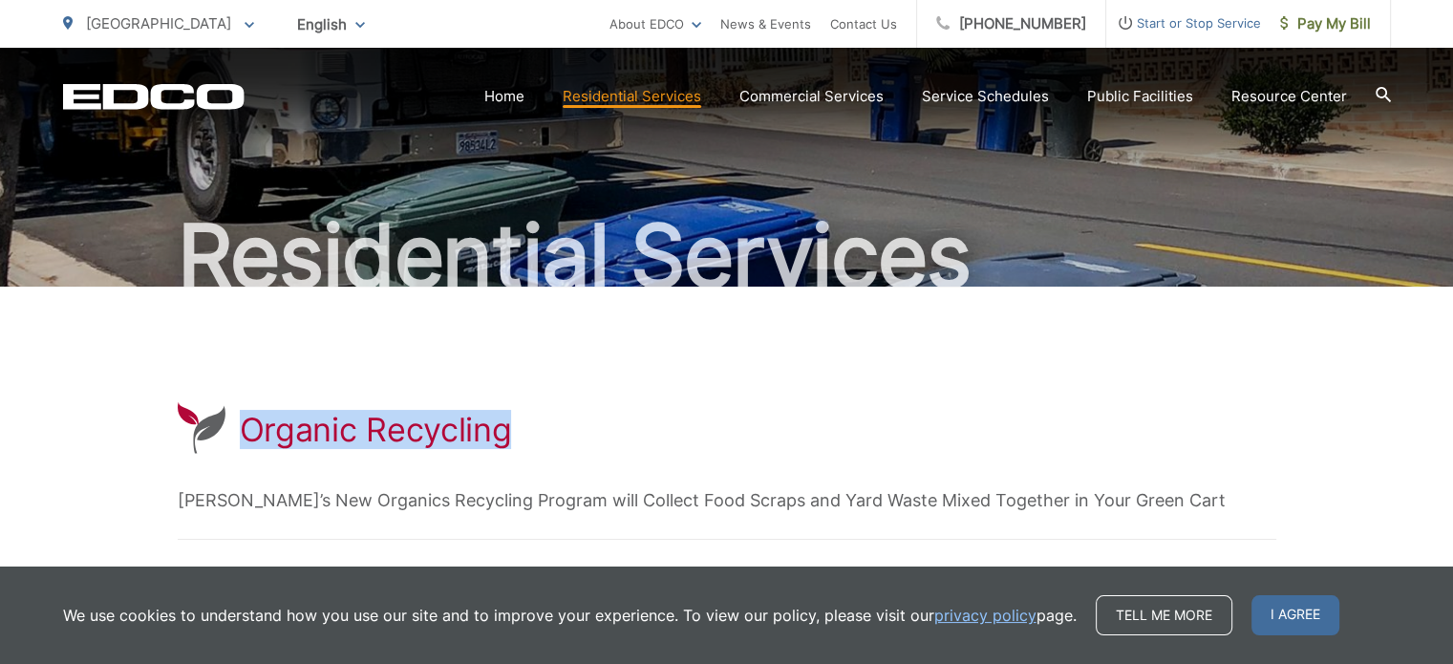
drag, startPoint x: 511, startPoint y: 436, endPoint x: 246, endPoint y: 436, distance: 265.6
click at [246, 436] on div "Organic Recycling" at bounding box center [727, 429] width 1099 height 56
copy h1 "Organic Recycling"
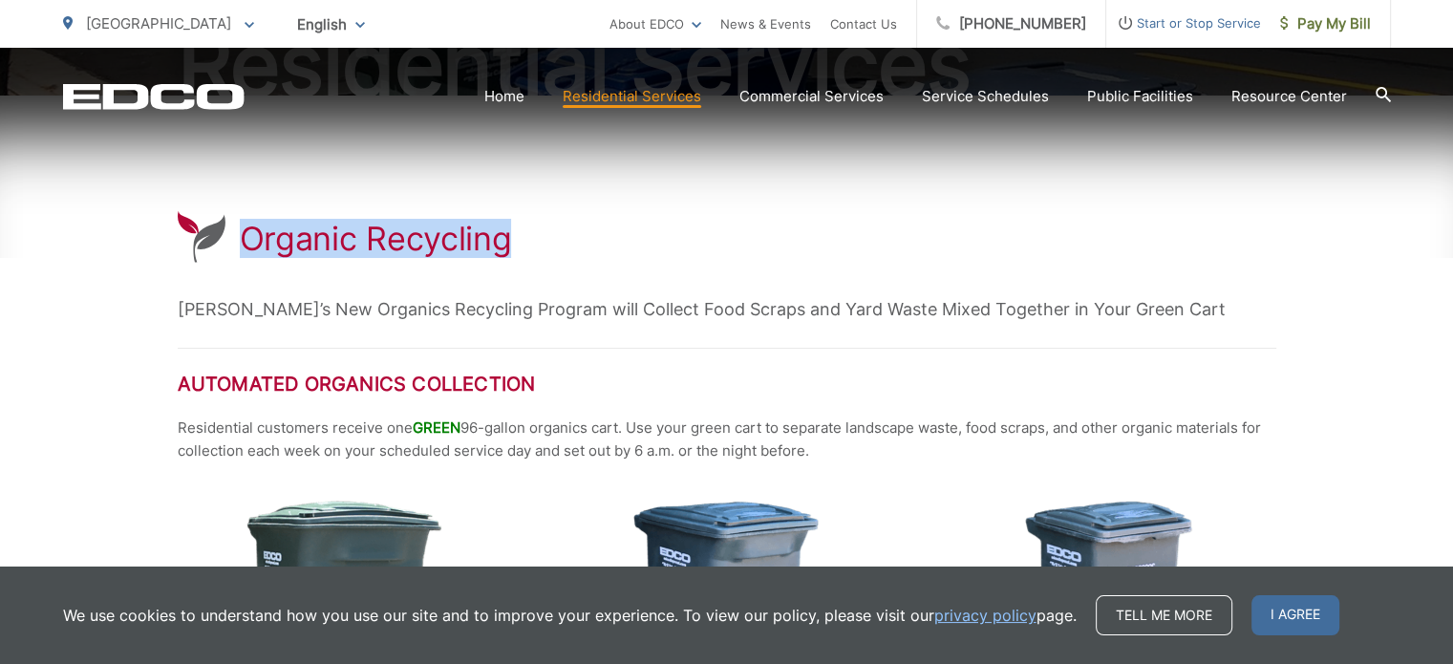
scroll to position [0, 0]
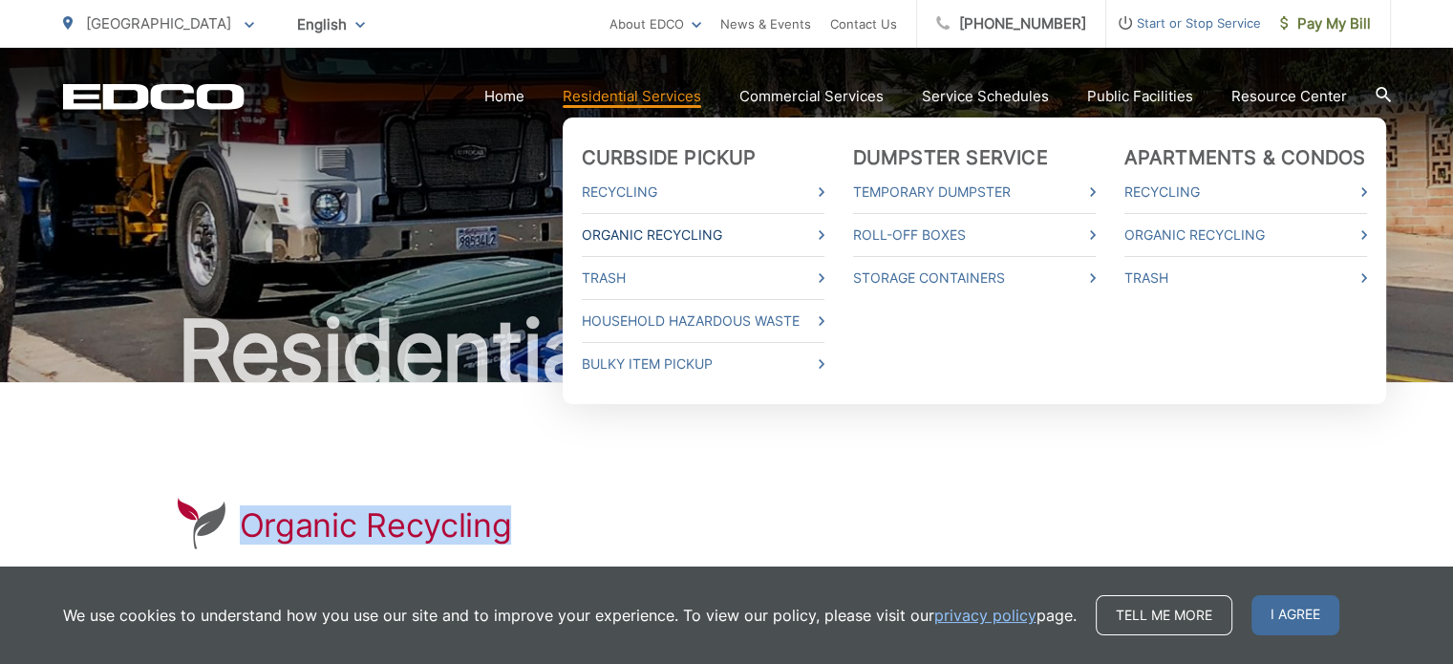
click at [621, 243] on link "Organic Recycling" at bounding box center [703, 235] width 243 height 23
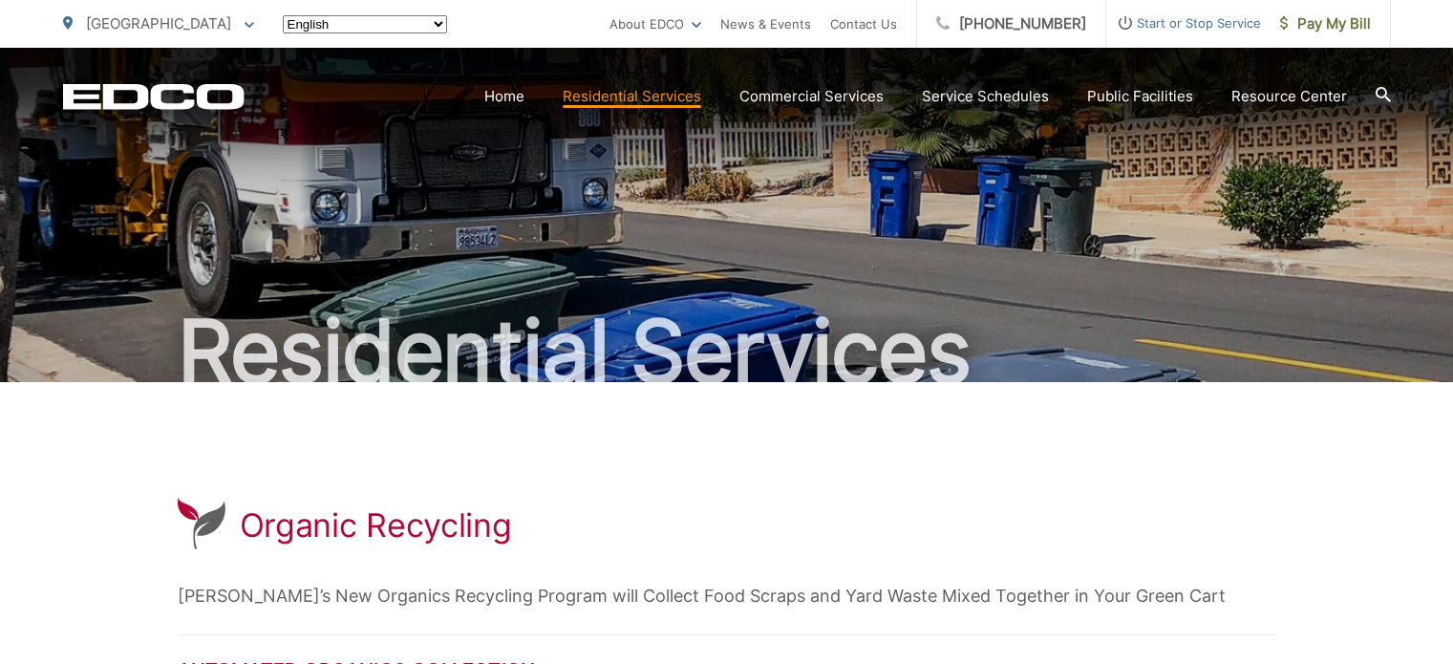
scroll to position [287, 0]
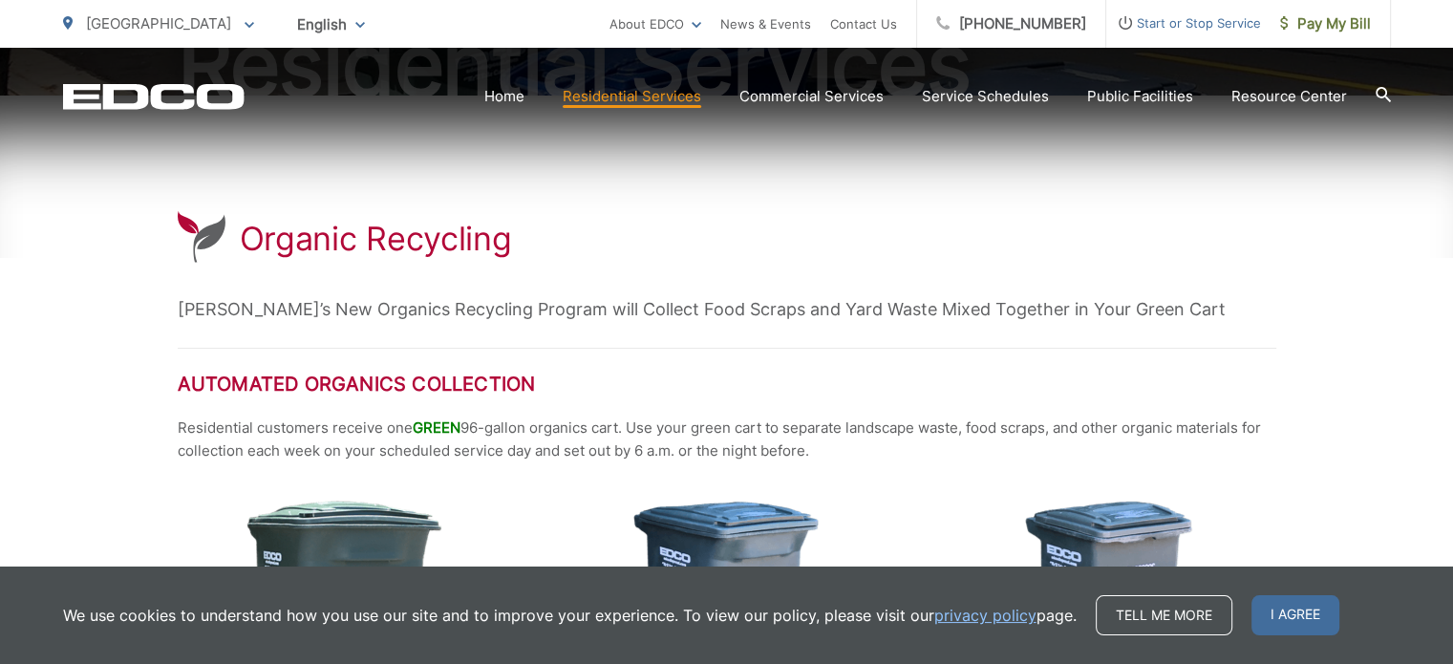
drag, startPoint x: 511, startPoint y: 1, endPoint x: 812, endPoint y: 174, distance: 347.1
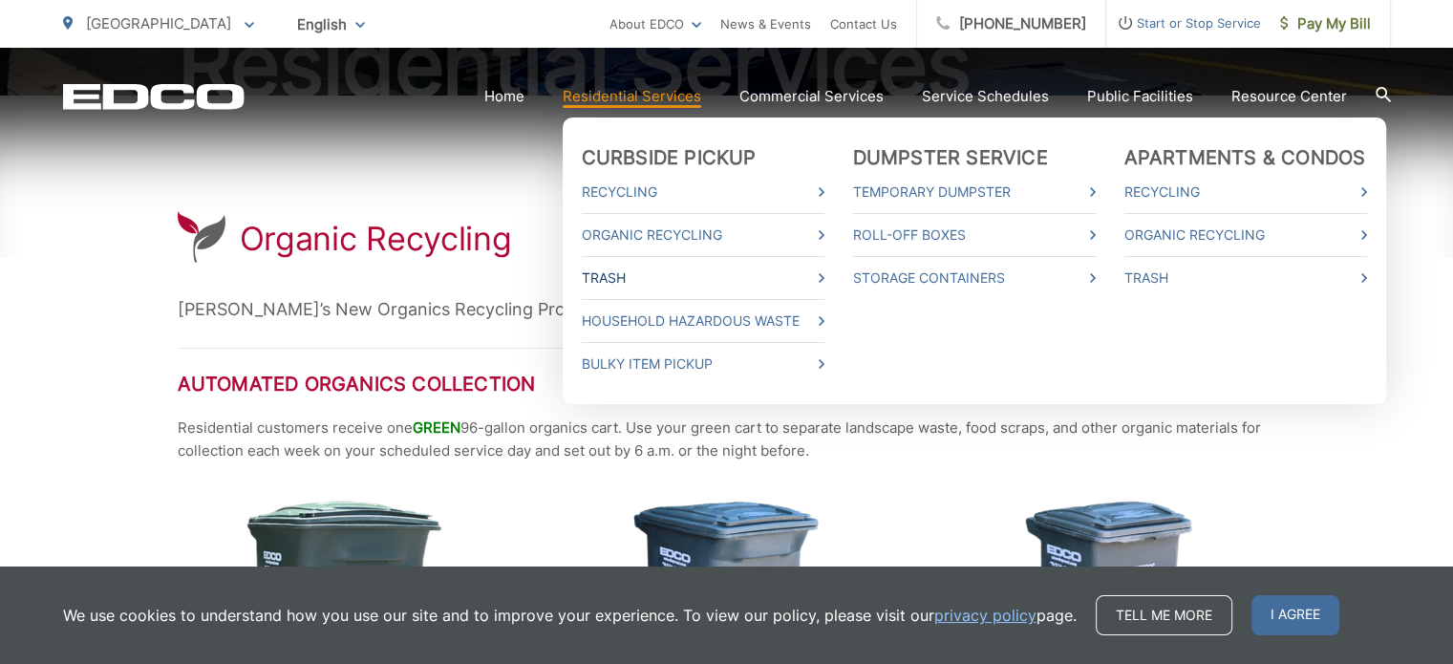
click at [622, 274] on link "Trash" at bounding box center [703, 278] width 243 height 23
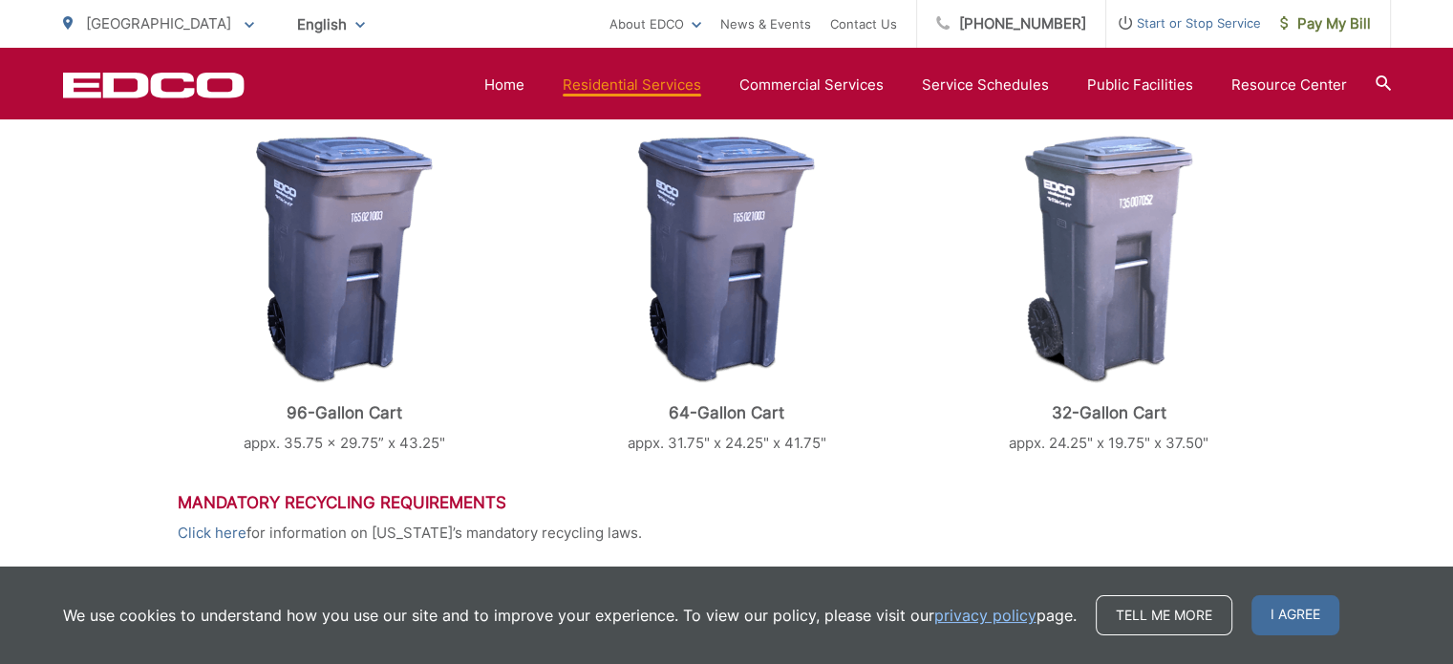
scroll to position [994, 0]
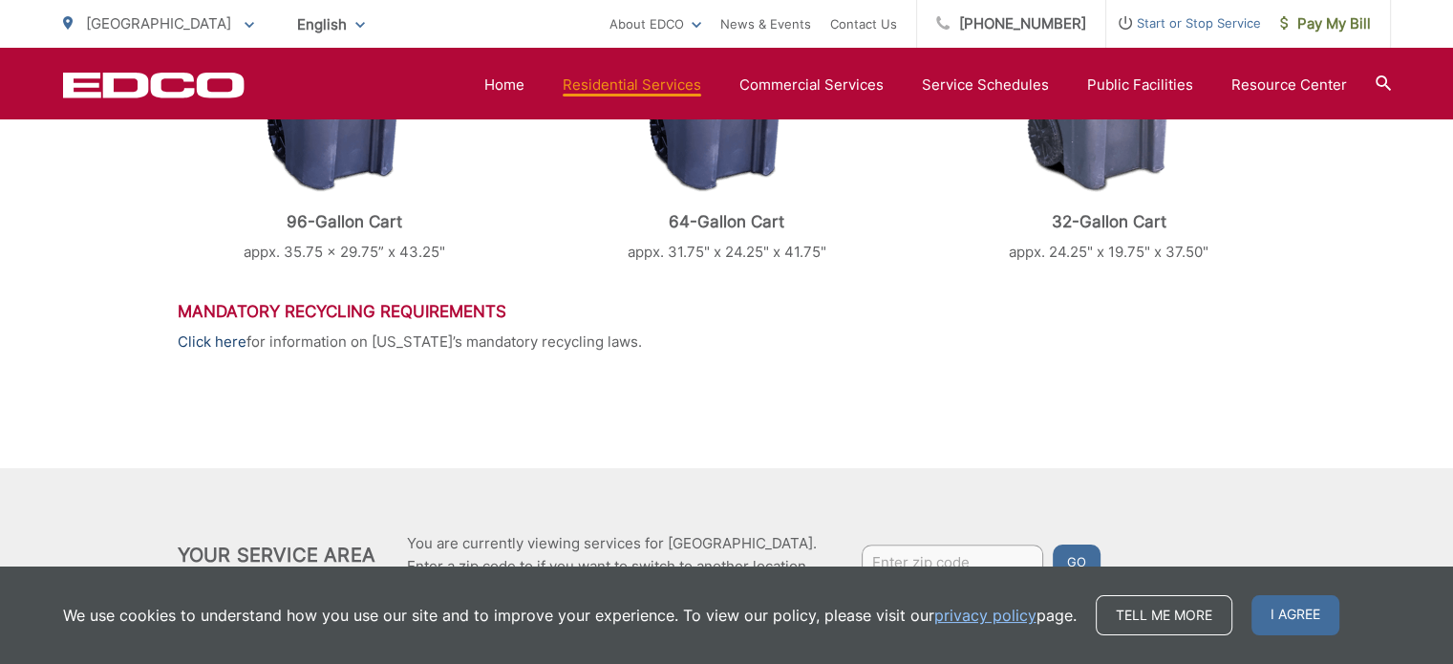
click at [211, 343] on link "Click here" at bounding box center [212, 342] width 69 height 23
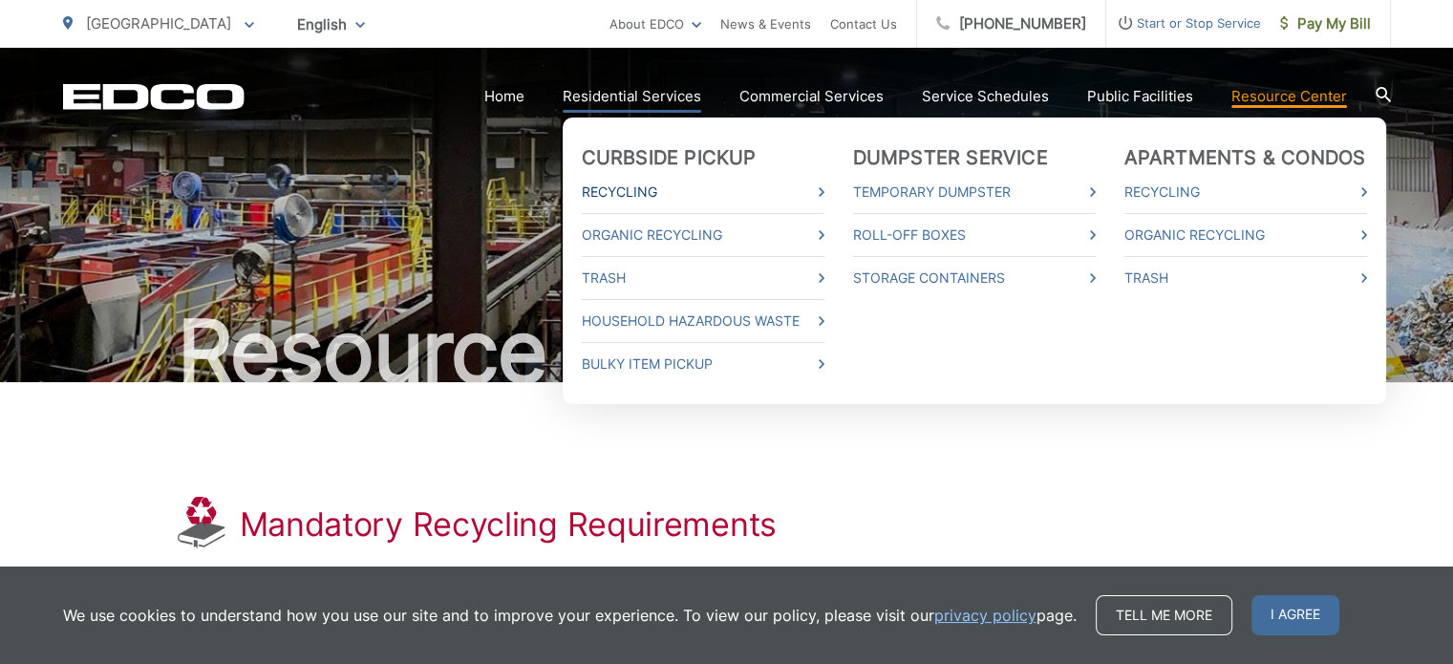
click at [619, 183] on link "Recycling" at bounding box center [703, 192] width 243 height 23
